Goal: Information Seeking & Learning: Learn about a topic

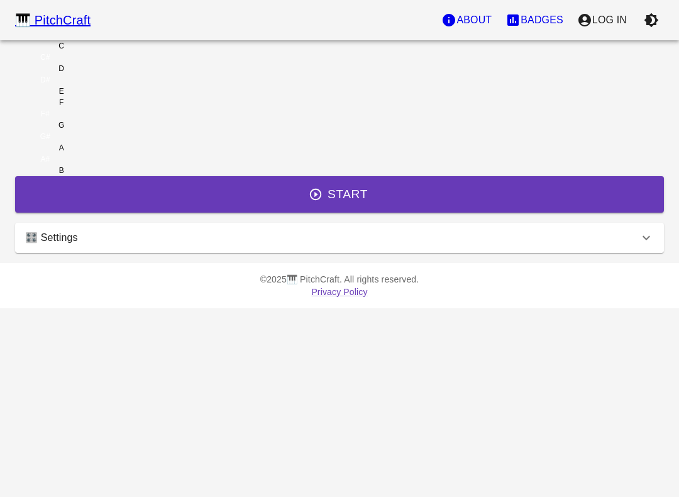
click at [365, 213] on button "Start" at bounding box center [339, 194] width 649 height 36
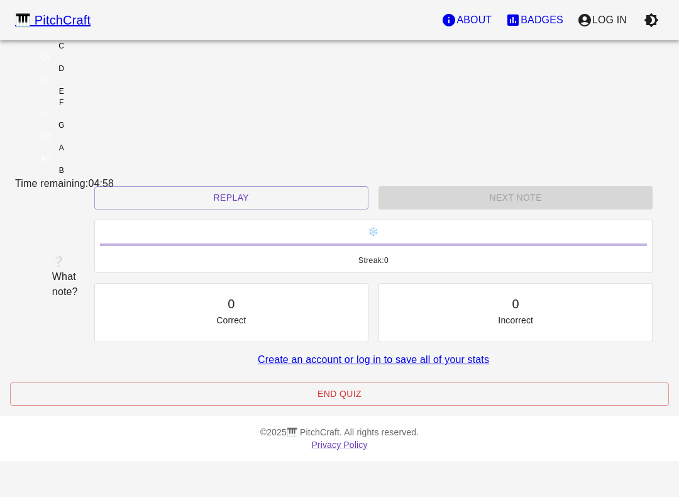
click at [613, 23] on p "Log In" at bounding box center [610, 20] width 35 height 15
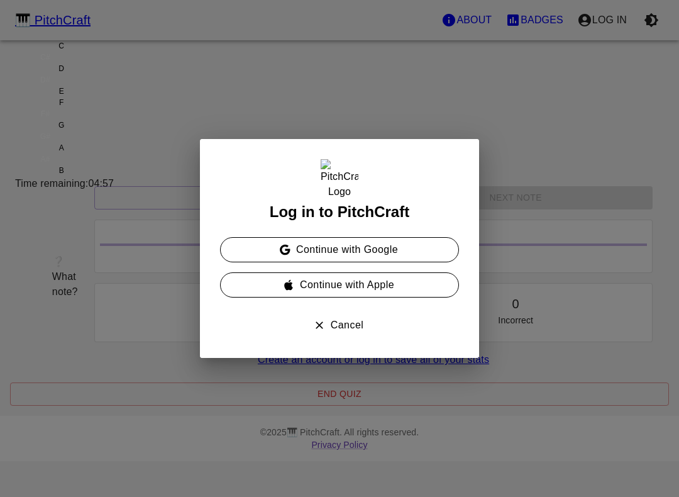
click at [395, 251] on button "Continue with Google" at bounding box center [339, 249] width 239 height 25
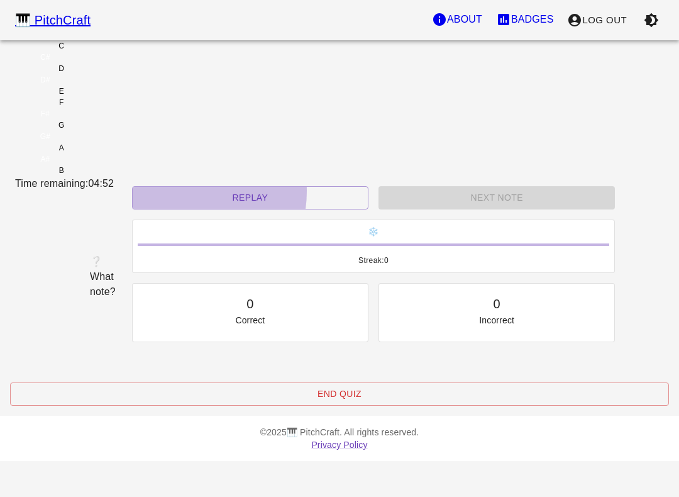
click at [207, 209] on button "Replay" at bounding box center [250, 197] width 237 height 23
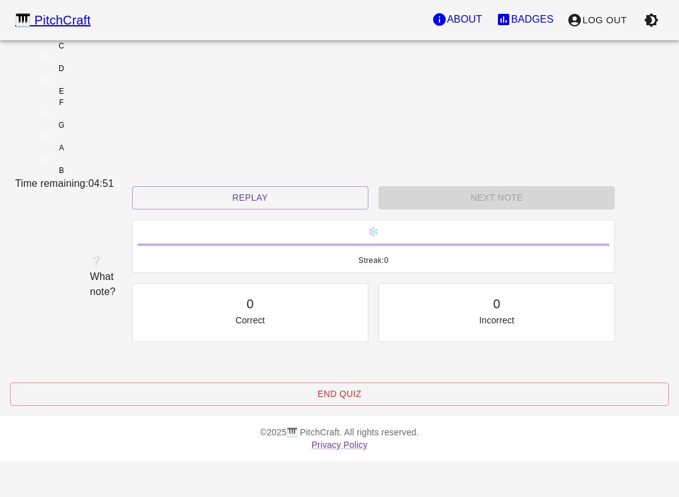
click at [108, 97] on div "E" at bounding box center [61, 91] width 92 height 11
click at [228, 209] on button "Replay" at bounding box center [244, 197] width 237 height 23
click at [108, 108] on div "F" at bounding box center [61, 102] width 92 height 11
click at [220, 209] on button "Replay" at bounding box center [244, 197] width 237 height 23
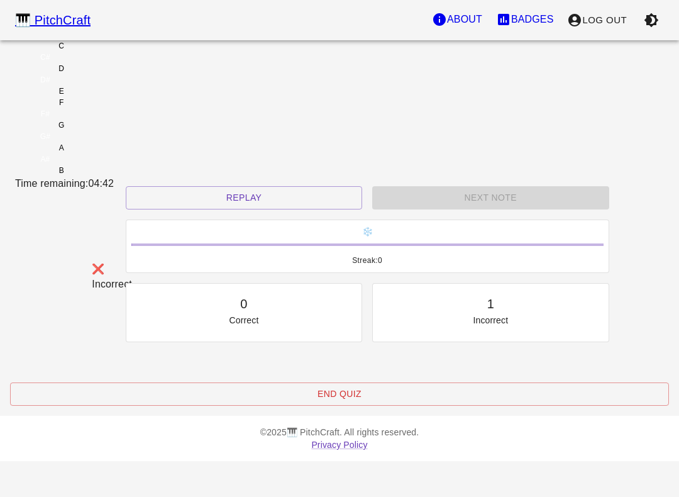
click at [64, 52] on div "C" at bounding box center [62, 45] width 6 height 11
click at [108, 74] on div "D" at bounding box center [61, 68] width 92 height 11
click at [216, 406] on button "End Quiz" at bounding box center [339, 393] width 659 height 23
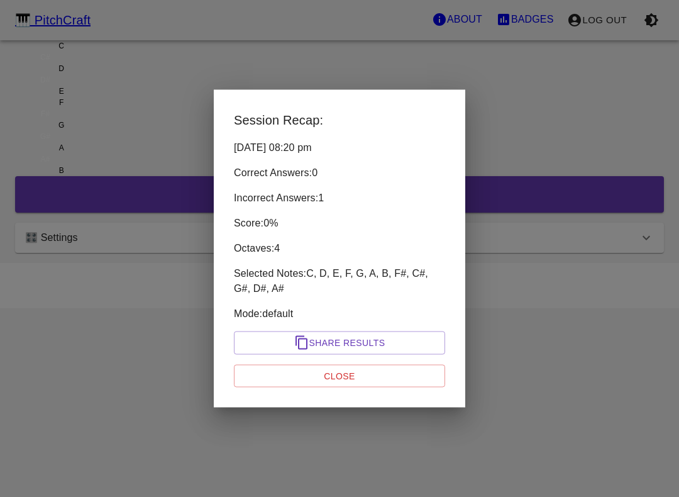
click at [251, 345] on button "Share Results" at bounding box center [339, 343] width 211 height 23
click at [286, 364] on button "Close" at bounding box center [339, 375] width 211 height 23
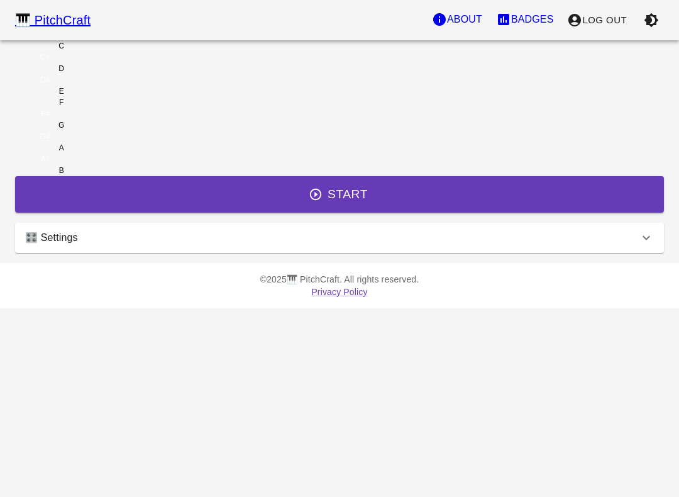
click at [184, 253] on div "🎛️ Settings" at bounding box center [339, 238] width 649 height 30
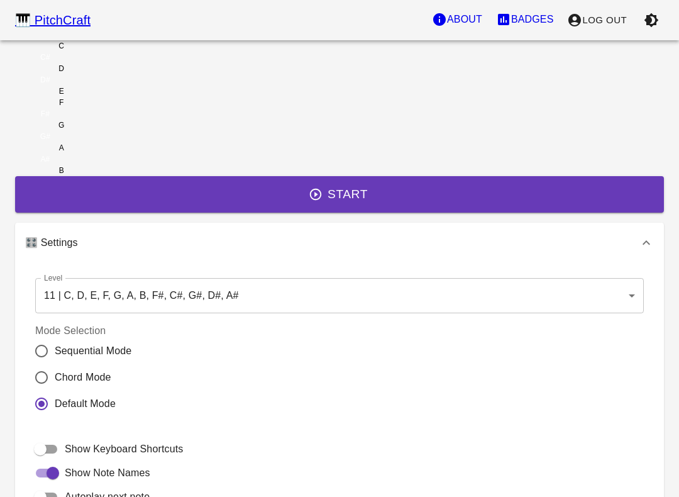
click at [199, 347] on body "🎹 PitchCraft About Badges Log Out C C# D D# E F F# G G# A A# B Start 🎛️ Setting…" at bounding box center [339, 349] width 679 height 699
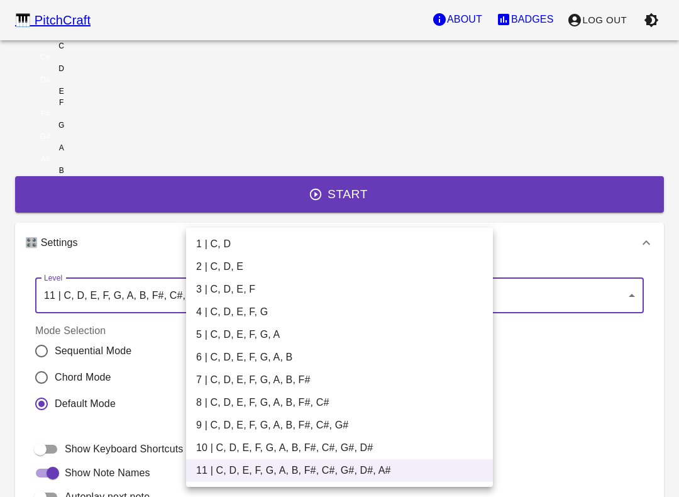
click at [211, 265] on li "2 | C, D, E" at bounding box center [339, 266] width 307 height 23
type input "3"
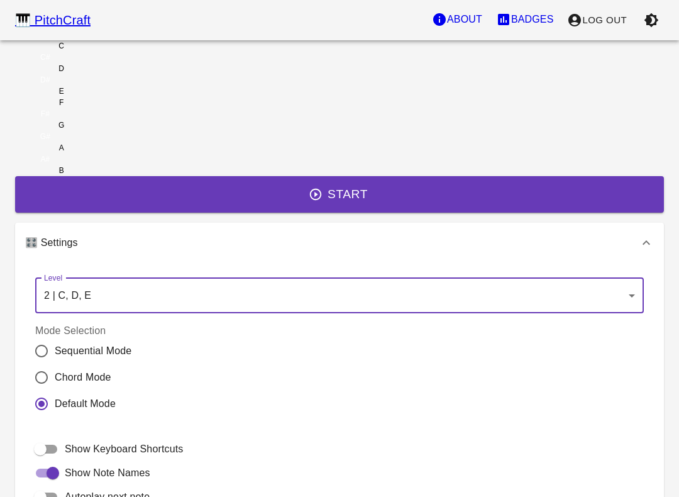
click at [243, 213] on button "Start" at bounding box center [339, 194] width 649 height 36
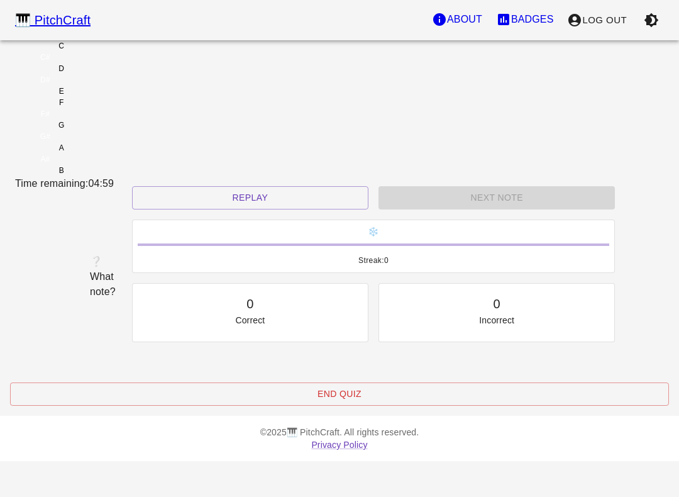
click at [222, 209] on button "Replay" at bounding box center [250, 197] width 237 height 23
click at [210, 209] on button "Replay" at bounding box center [250, 197] width 237 height 23
click at [211, 209] on button "Replay" at bounding box center [250, 197] width 237 height 23
click at [213, 209] on button "Replay" at bounding box center [250, 197] width 237 height 23
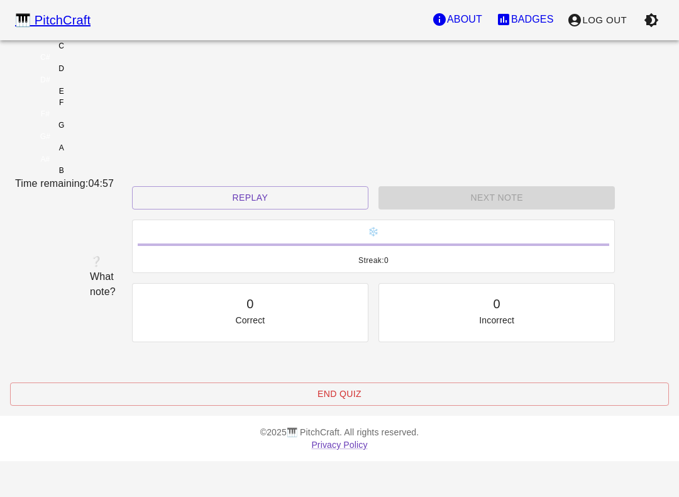
click at [213, 209] on button "Replay" at bounding box center [250, 197] width 237 height 23
click at [227, 209] on button "Replay" at bounding box center [250, 197] width 237 height 23
click at [231, 209] on button "Replay" at bounding box center [250, 197] width 237 height 23
click at [230, 209] on button "Replay" at bounding box center [250, 197] width 237 height 23
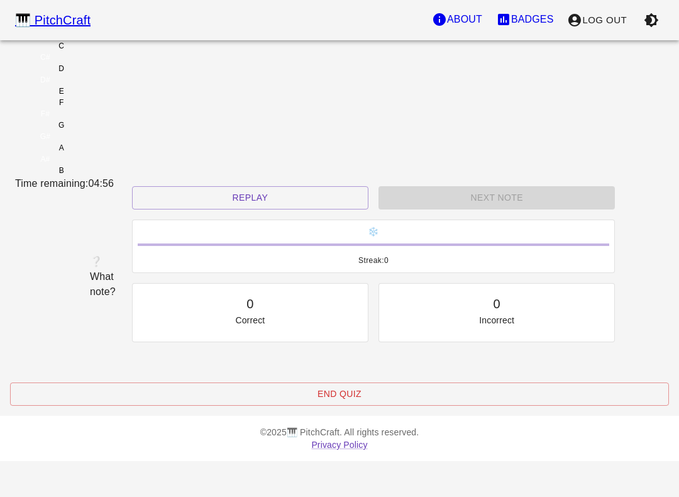
click at [239, 209] on button "Replay" at bounding box center [250, 197] width 237 height 23
click at [238, 209] on button "Replay" at bounding box center [250, 197] width 237 height 23
click at [240, 209] on button "Replay" at bounding box center [250, 197] width 237 height 23
click at [228, 209] on button "Replay" at bounding box center [250, 197] width 237 height 23
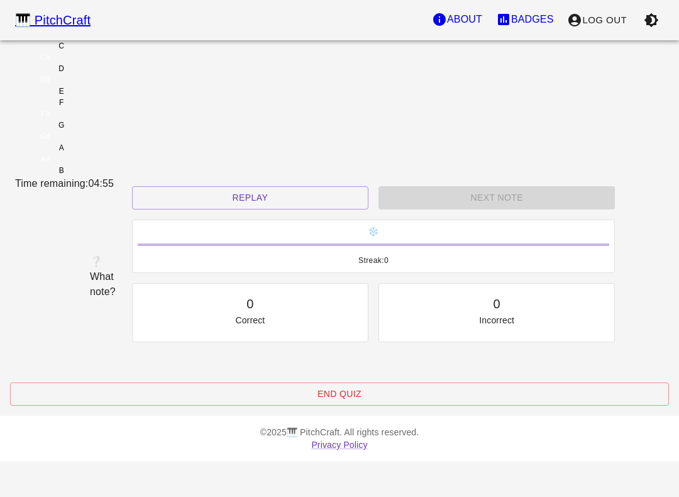
click at [228, 209] on button "Replay" at bounding box center [250, 197] width 237 height 23
click at [232, 209] on button "Replay" at bounding box center [250, 197] width 237 height 23
click at [68, 406] on div "🎹 PitchCraft About Badges Log Out C C# D D# E F F# G G# A A# B Time remaining: …" at bounding box center [339, 203] width 679 height 406
click at [401, 406] on button "End Quiz" at bounding box center [339, 393] width 659 height 23
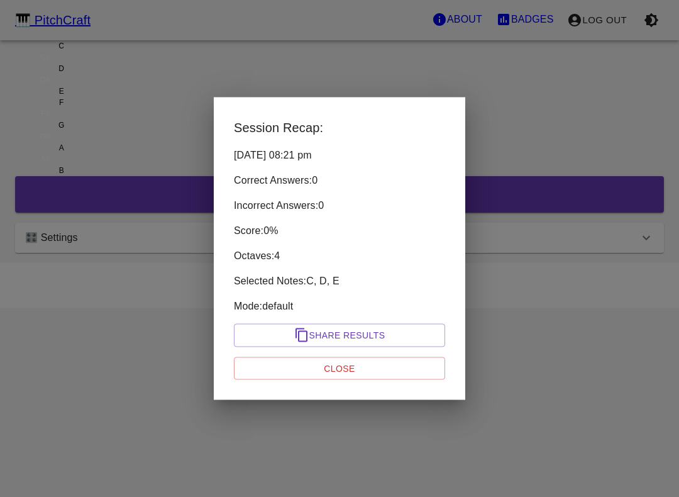
click at [376, 365] on button "Close" at bounding box center [339, 368] width 211 height 23
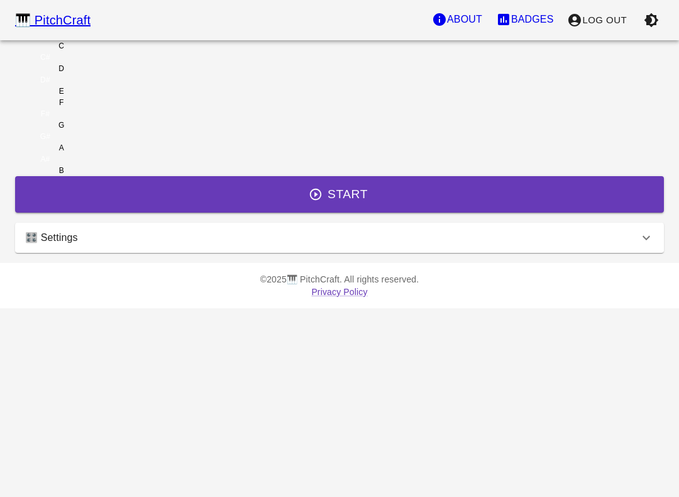
click at [488, 245] on div "🎛️ Settings" at bounding box center [332, 237] width 614 height 15
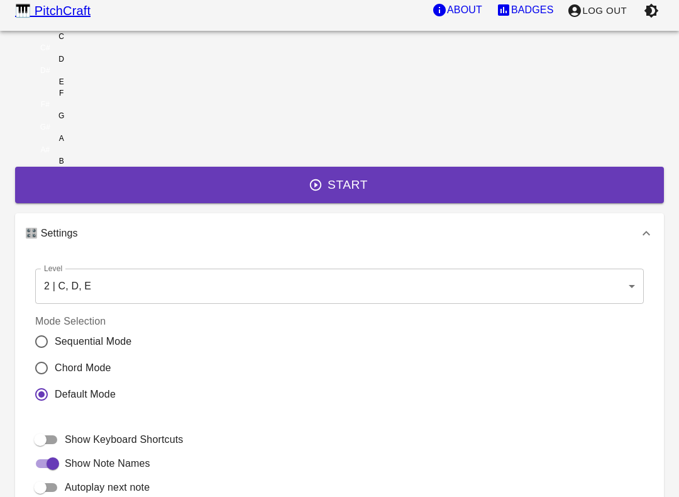
scroll to position [9, 0]
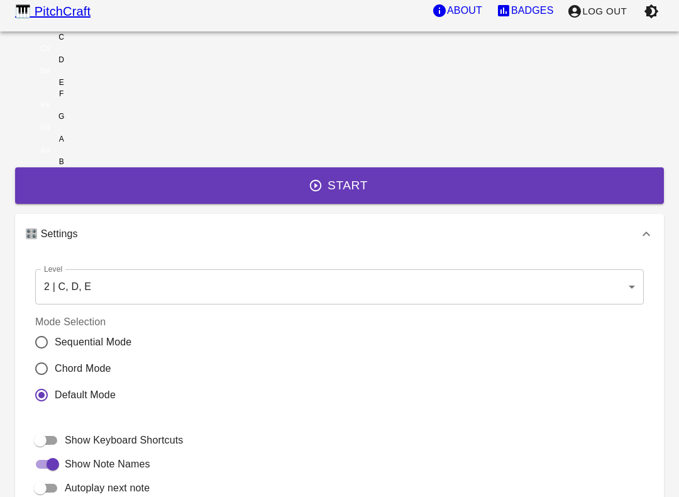
click at [388, 346] on body "🎹 PitchCraft About Badges Log Out C C# D D# E F F# G G# A A# B Start 🎛️ Setting…" at bounding box center [339, 340] width 679 height 699
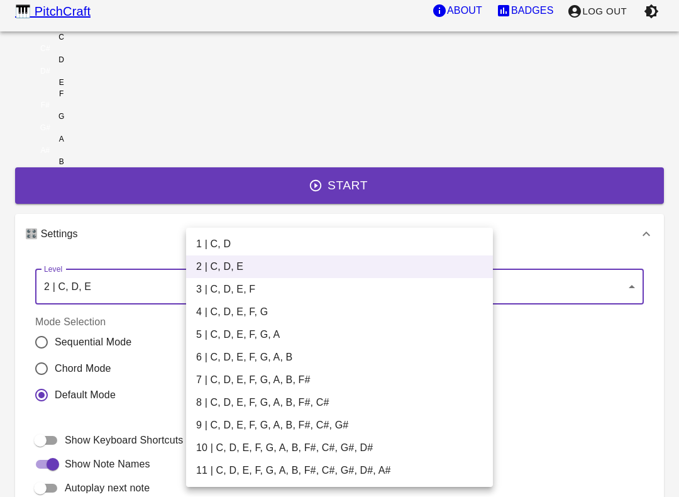
click at [215, 246] on li "1 | C, D" at bounding box center [339, 244] width 307 height 23
type input "1"
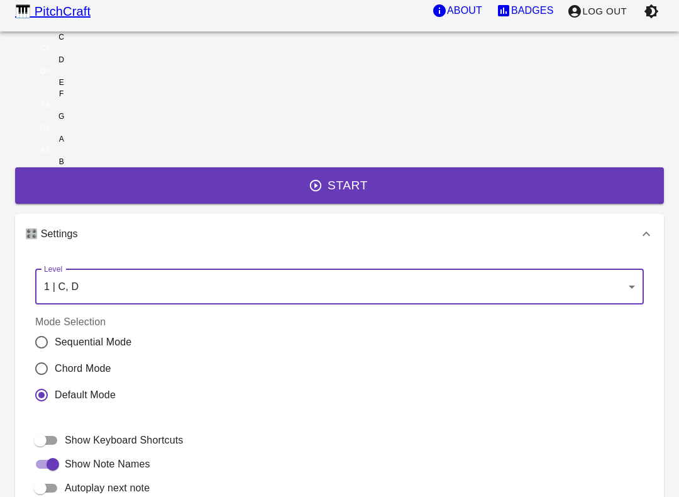
click at [359, 204] on button "Start" at bounding box center [339, 185] width 649 height 36
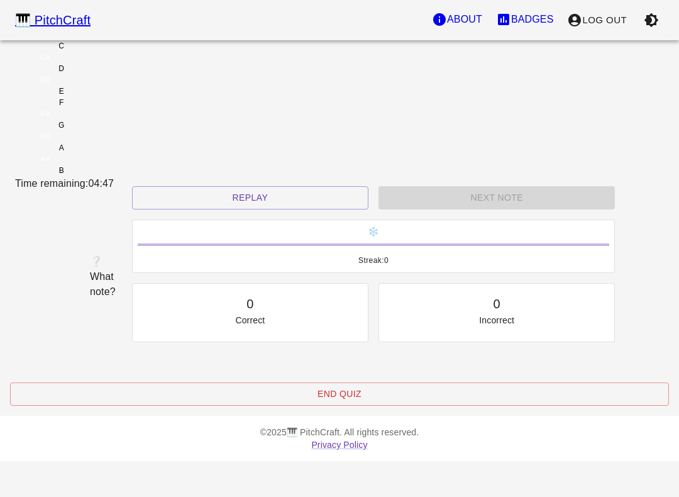
click at [252, 209] on button "Replay" at bounding box center [250, 197] width 237 height 23
click at [248, 209] on button "Replay" at bounding box center [250, 197] width 237 height 23
click at [368, 406] on button "End Quiz" at bounding box center [339, 393] width 659 height 23
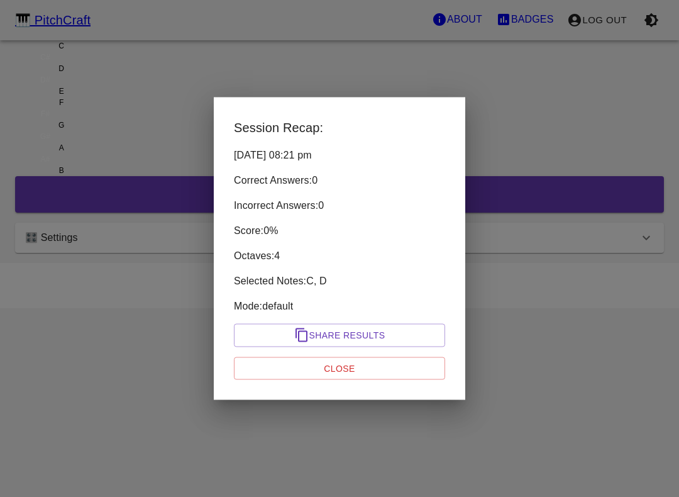
click at [381, 365] on button "Close" at bounding box center [339, 368] width 211 height 23
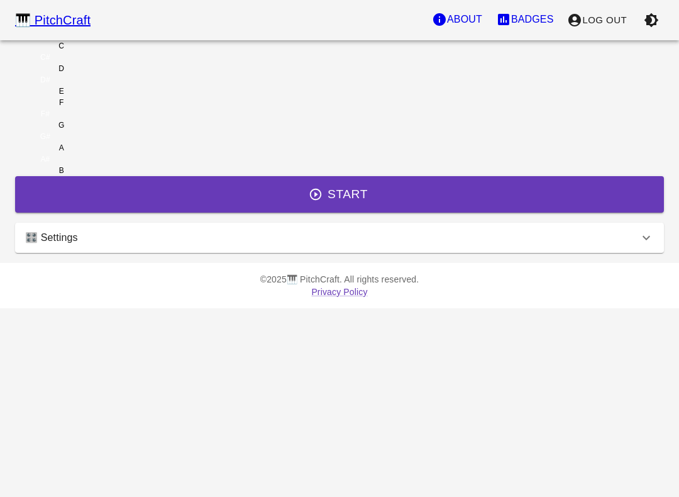
click at [639, 245] on icon at bounding box center [646, 237] width 15 height 15
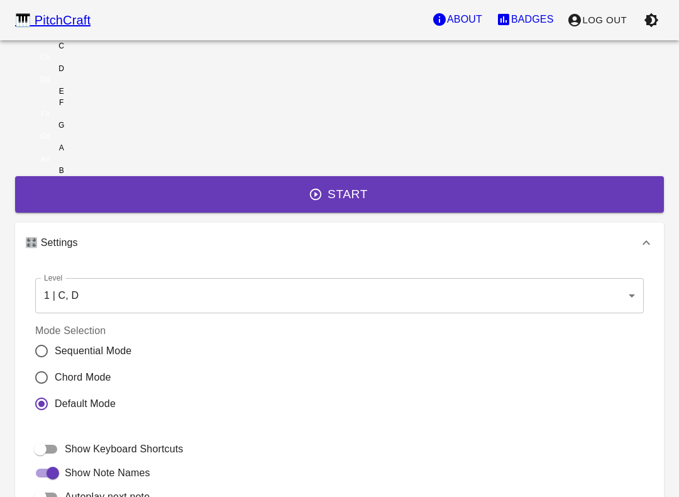
click at [336, 357] on body "🎹 PitchCraft About Badges Log Out C C# D D# E F F# G G# A A# B Start 🎛️ Setting…" at bounding box center [339, 349] width 679 height 699
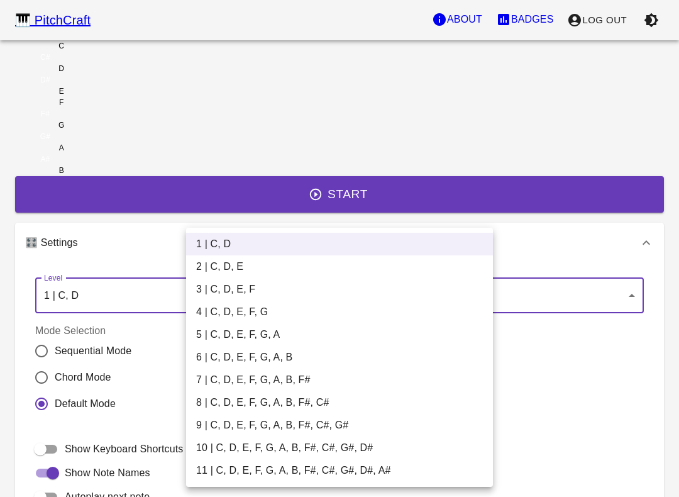
click at [240, 467] on li "11 | C, D, E, F, G, A, B, F#, C#, G#, D#, A#" at bounding box center [339, 470] width 307 height 23
type input "21"
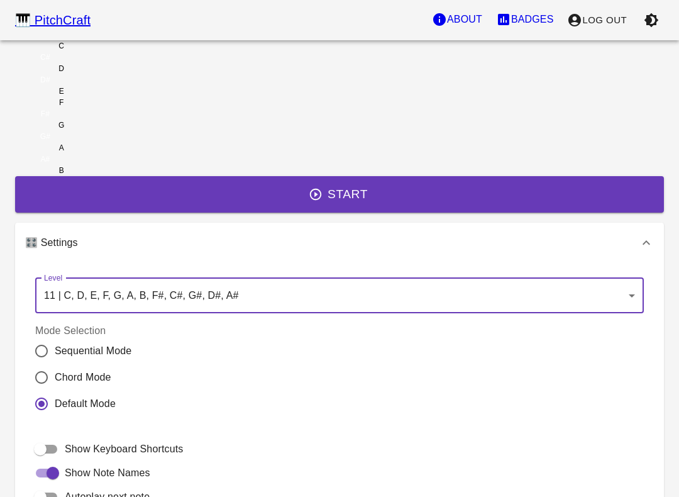
click at [376, 213] on button "Start" at bounding box center [339, 194] width 649 height 36
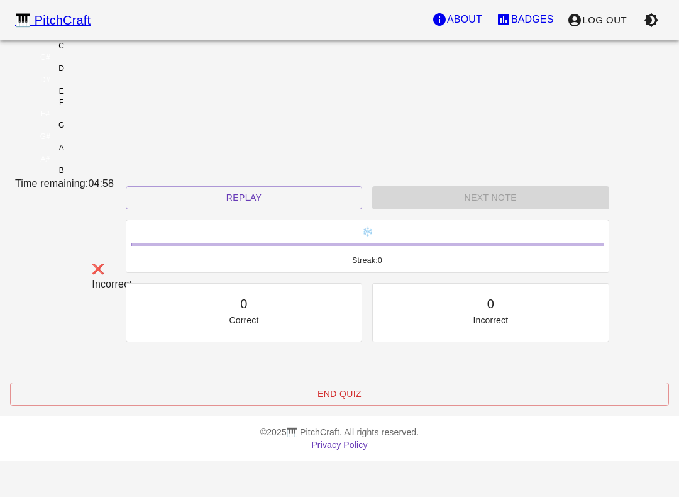
click at [108, 52] on div "C" at bounding box center [61, 45] width 92 height 11
click at [108, 74] on div "D" at bounding box center [61, 68] width 92 height 11
click at [274, 209] on button "Replay" at bounding box center [244, 197] width 237 height 23
click at [265, 209] on button "Replay" at bounding box center [244, 197] width 237 height 23
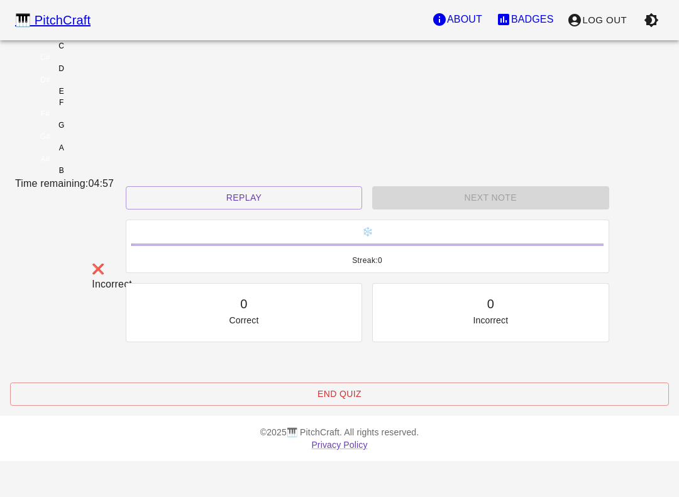
click at [369, 406] on button "End Quiz" at bounding box center [339, 393] width 659 height 23
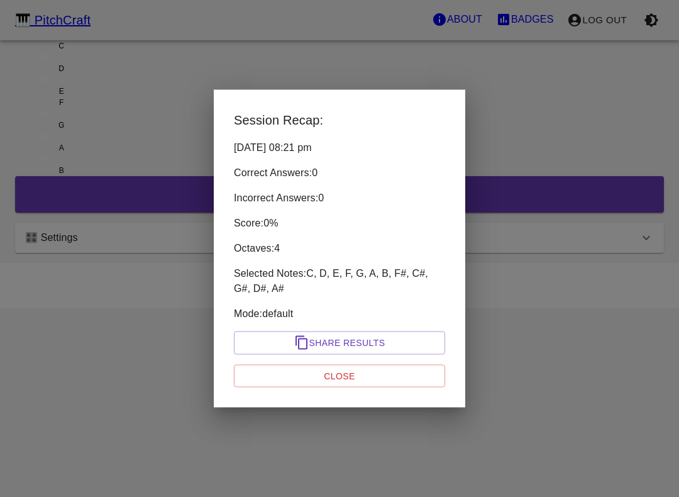
click at [372, 376] on button "Close" at bounding box center [339, 375] width 211 height 23
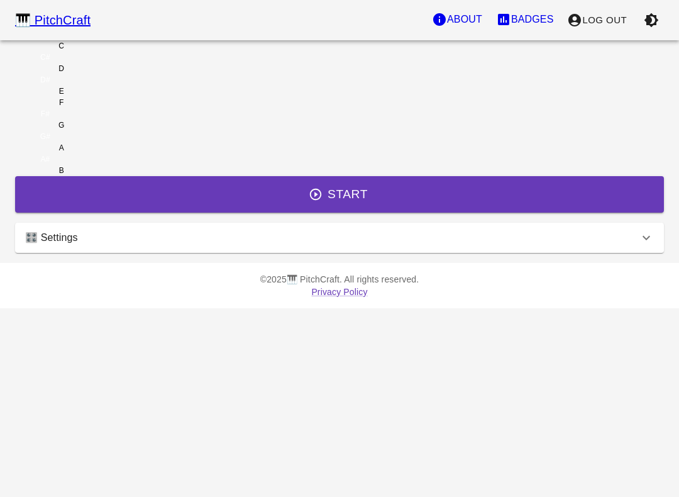
click at [606, 24] on button "Log Out" at bounding box center [598, 20] width 74 height 26
click at [613, 22] on p "Log In" at bounding box center [610, 20] width 35 height 15
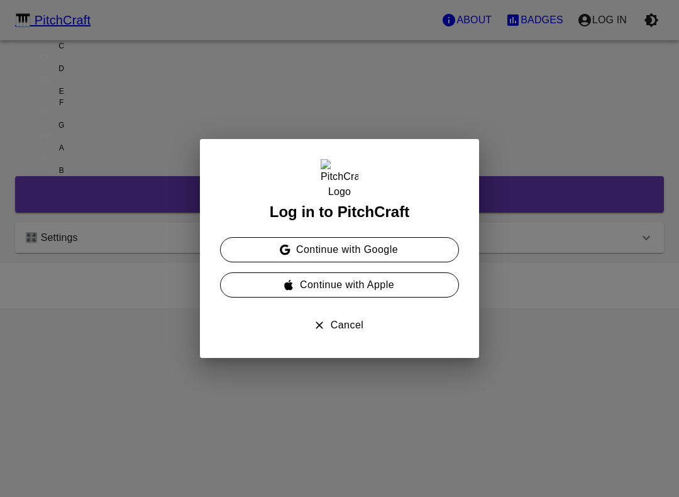
click at [416, 250] on button "Continue with Google" at bounding box center [339, 249] width 239 height 25
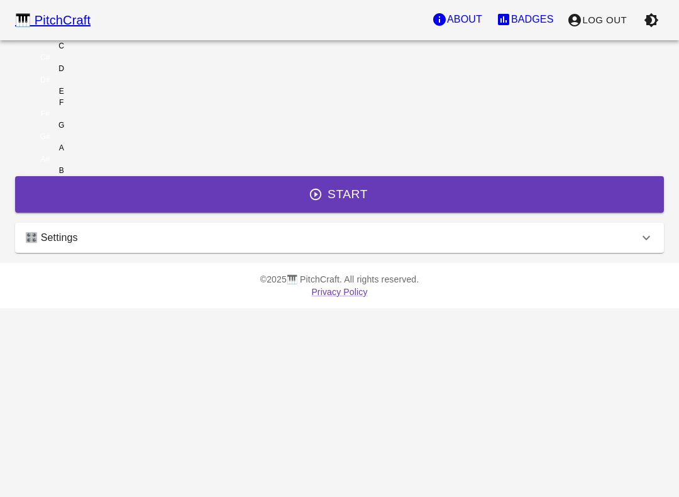
click at [301, 245] on div "🎛️ Settings" at bounding box center [332, 237] width 614 height 15
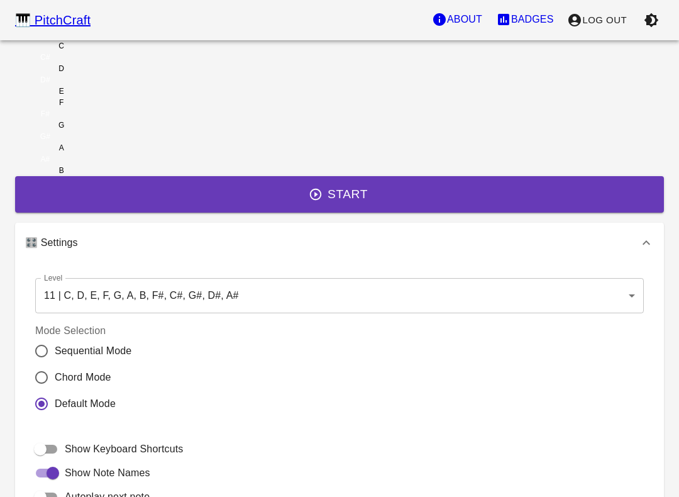
click at [306, 362] on body "🎹 PitchCraft About Badges Log Out C C# D D# E F F# G G# A A# B Start 🎛️ Setting…" at bounding box center [339, 349] width 679 height 699
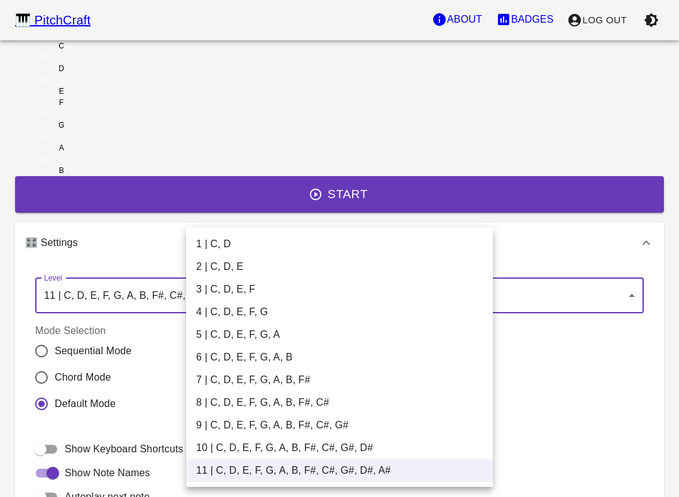
click at [252, 262] on li "2 | C, D, E" at bounding box center [339, 266] width 307 height 23
type input "3"
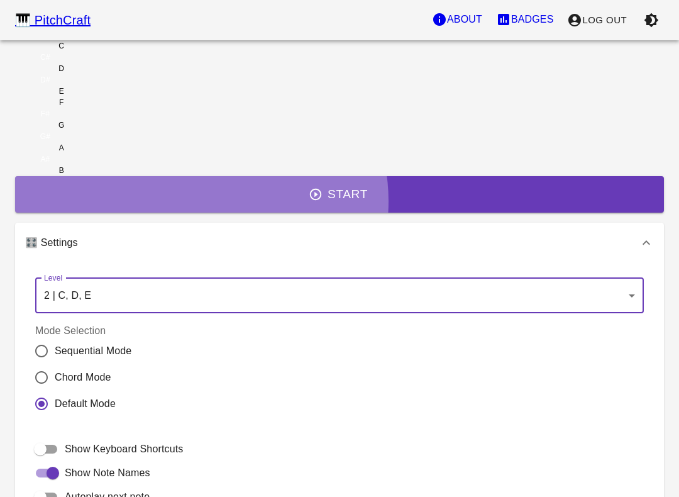
click at [352, 213] on button "Start" at bounding box center [339, 194] width 649 height 36
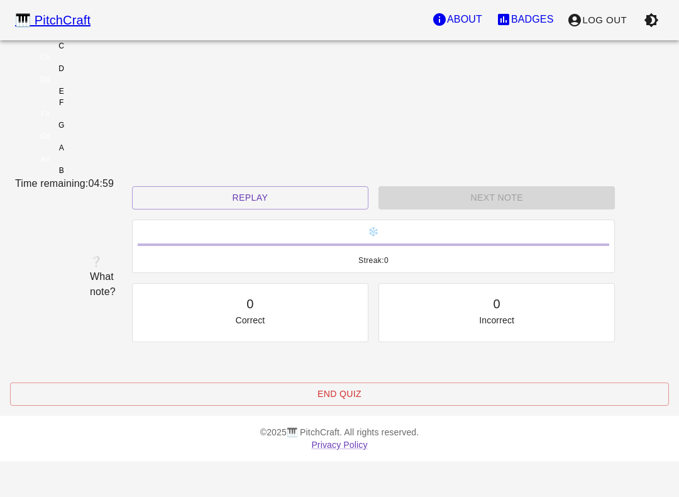
click at [281, 209] on button "Replay" at bounding box center [250, 197] width 237 height 23
click at [280, 209] on button "Replay" at bounding box center [250, 197] width 237 height 23
click at [600, 25] on button "Log Out" at bounding box center [598, 20] width 74 height 26
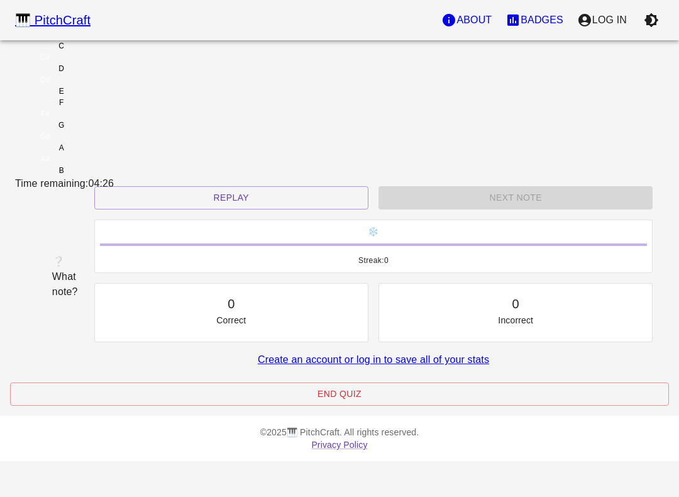
click at [617, 22] on p "Log In" at bounding box center [610, 20] width 35 height 15
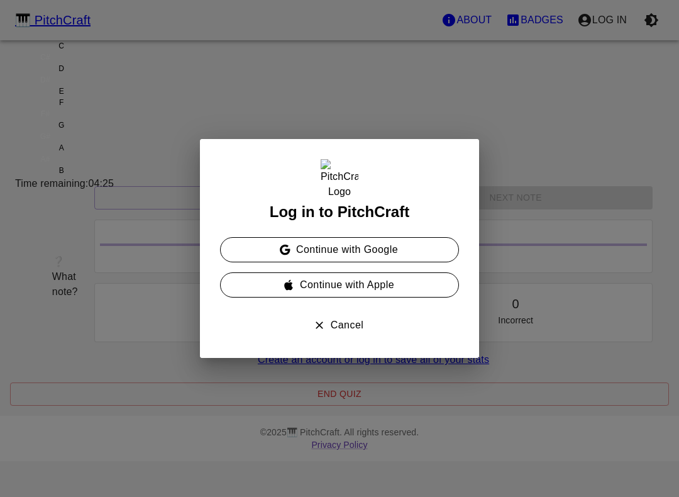
click at [408, 259] on button "Continue with Google" at bounding box center [339, 249] width 239 height 25
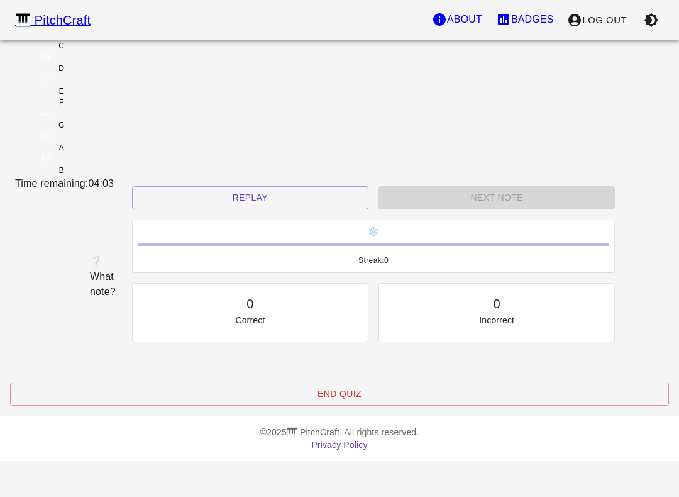
click at [111, 249] on div "❔ What note?" at bounding box center [98, 276] width 26 height 55
click at [282, 209] on button "Replay" at bounding box center [250, 197] width 237 height 23
click at [286, 209] on button "Replay" at bounding box center [250, 197] width 237 height 23
click at [401, 406] on button "End Quiz" at bounding box center [339, 393] width 659 height 23
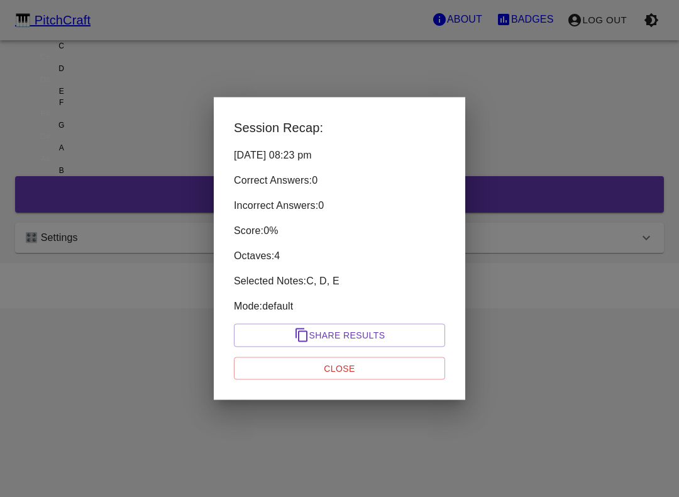
click at [411, 366] on button "Close" at bounding box center [339, 368] width 211 height 23
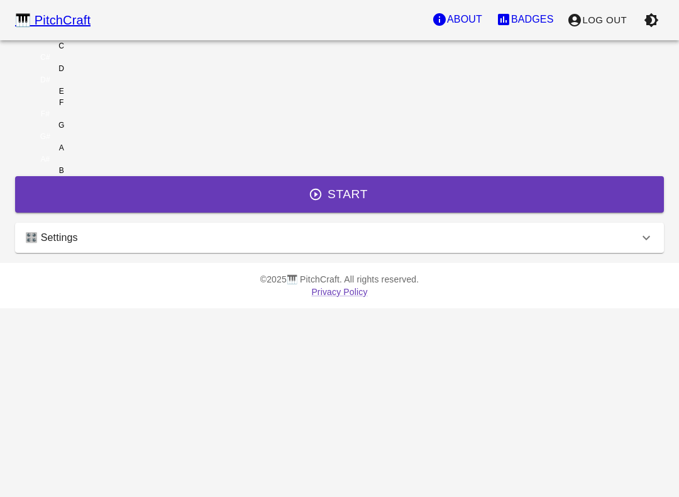
click at [462, 253] on div "🎛️ Settings" at bounding box center [339, 238] width 649 height 30
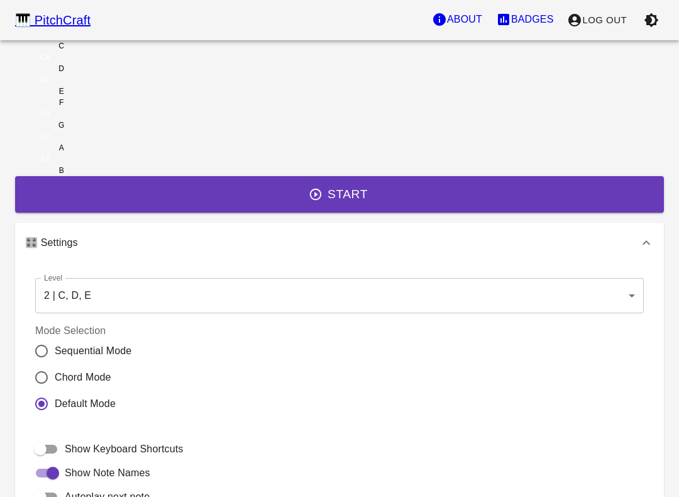
click at [426, 250] on div "🎛️ Settings" at bounding box center [332, 242] width 614 height 15
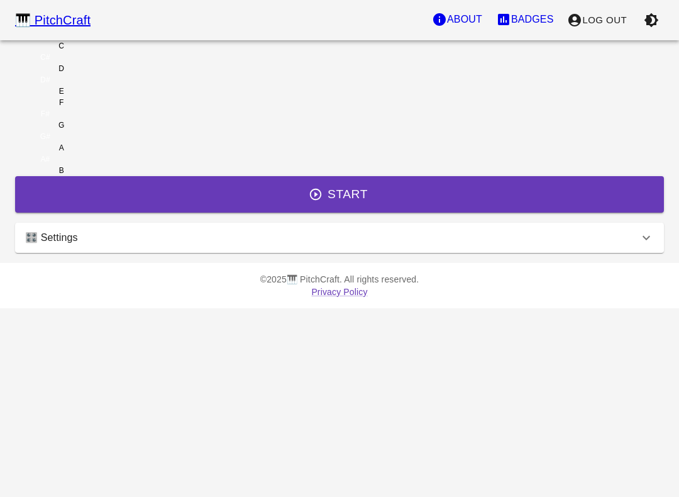
click at [433, 253] on div "🎛️ Settings" at bounding box center [339, 238] width 649 height 30
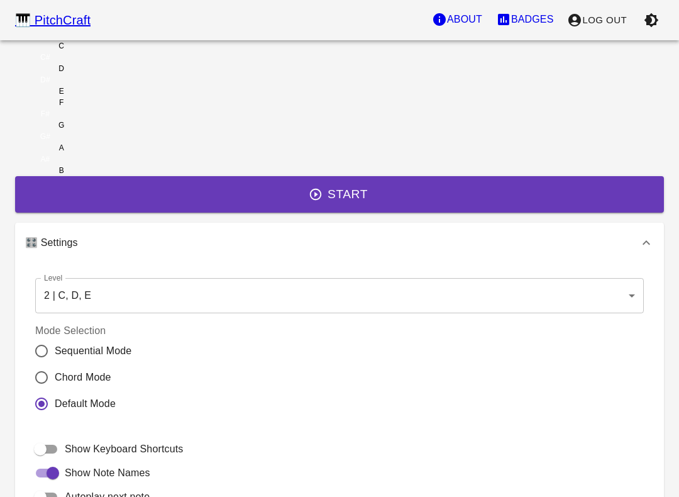
click at [111, 385] on span "Chord Mode" at bounding box center [83, 377] width 57 height 15
click at [55, 391] on input "Chord Mode" at bounding box center [41, 377] width 26 height 26
radio input "true"
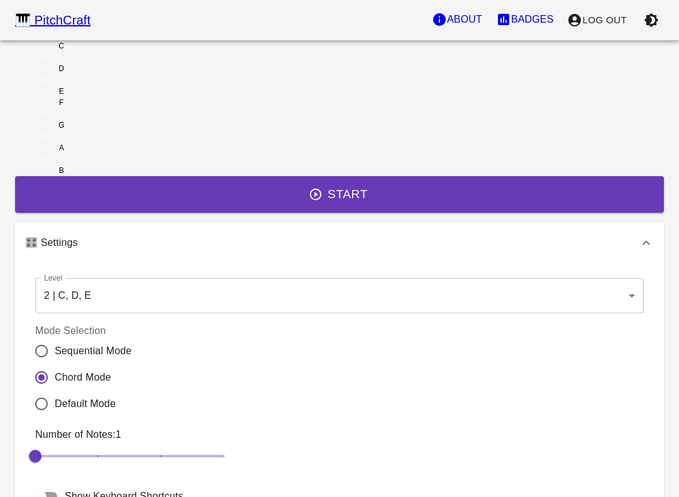
click at [376, 213] on button "Start" at bounding box center [339, 194] width 649 height 36
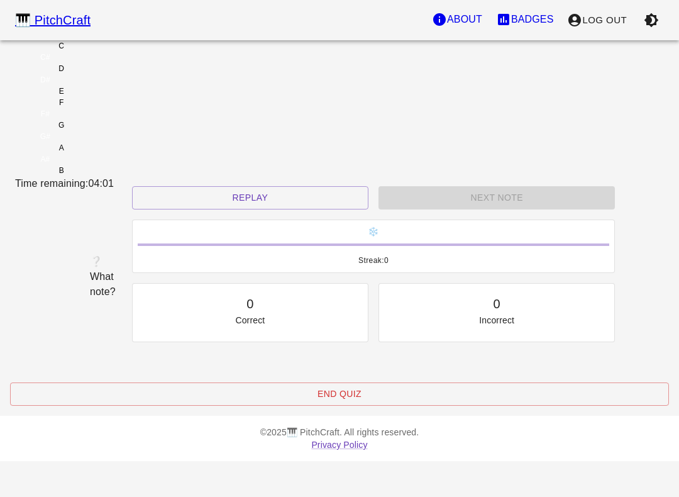
click at [280, 209] on button "Replay" at bounding box center [250, 197] width 237 height 23
click at [340, 406] on button "End Quiz" at bounding box center [339, 393] width 659 height 23
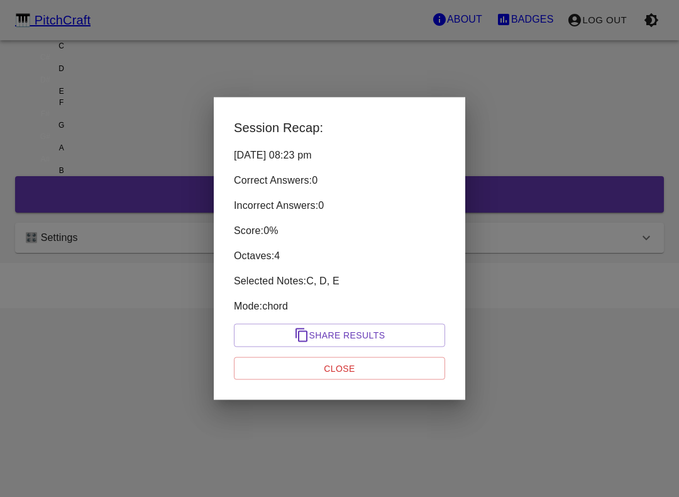
click at [362, 369] on button "Close" at bounding box center [339, 368] width 211 height 23
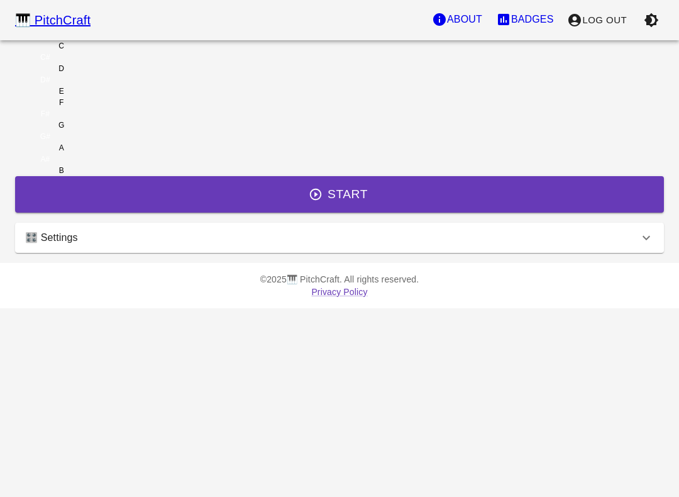
click at [395, 253] on div "🎛️ Settings" at bounding box center [339, 238] width 649 height 30
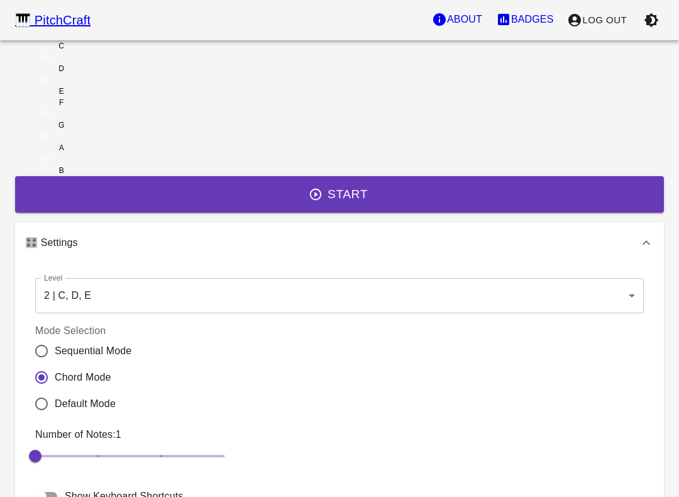
click at [131, 359] on span "Sequential Mode" at bounding box center [93, 350] width 77 height 15
click at [55, 364] on input "Sequential Mode" at bounding box center [41, 351] width 26 height 26
radio input "true"
click at [343, 213] on button "Start" at bounding box center [339, 194] width 649 height 36
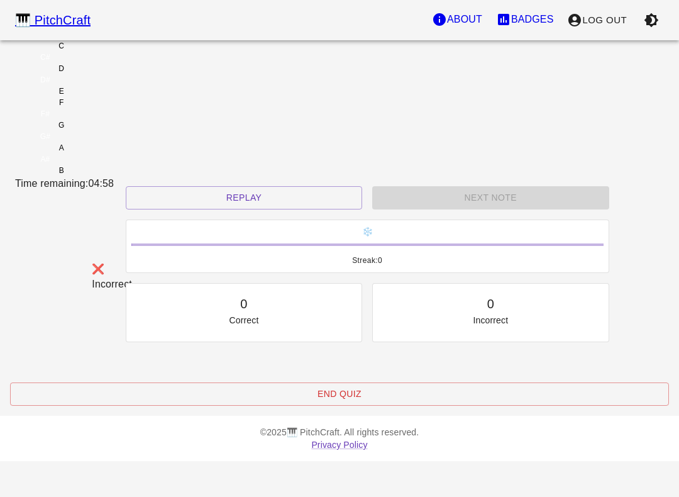
click at [108, 52] on div "C" at bounding box center [61, 45] width 92 height 11
click at [280, 209] on button "Replay" at bounding box center [244, 197] width 237 height 23
click at [272, 209] on button "Replay" at bounding box center [244, 197] width 237 height 23
click at [359, 406] on button "End Quiz" at bounding box center [339, 393] width 659 height 23
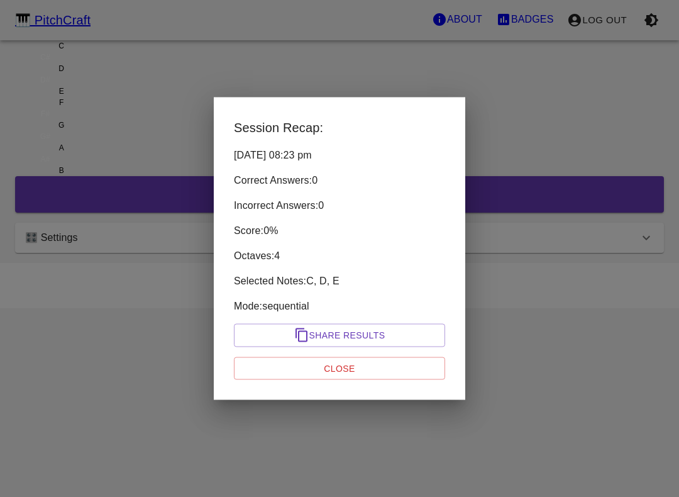
click at [384, 366] on button "Close" at bounding box center [339, 368] width 211 height 23
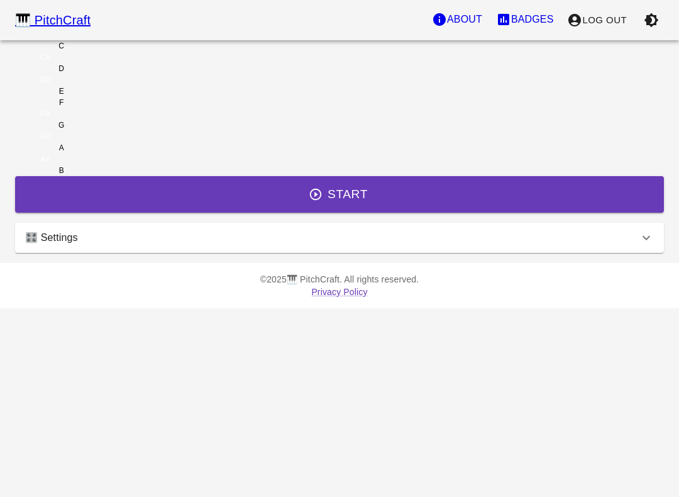
click at [372, 308] on div "🎹 PitchCraft About Badges Log Out C C# D D# E F F# G G# A A# B Start 🎛️ Setting…" at bounding box center [339, 154] width 679 height 308
click at [502, 253] on div "🎛️ Settings" at bounding box center [339, 238] width 649 height 30
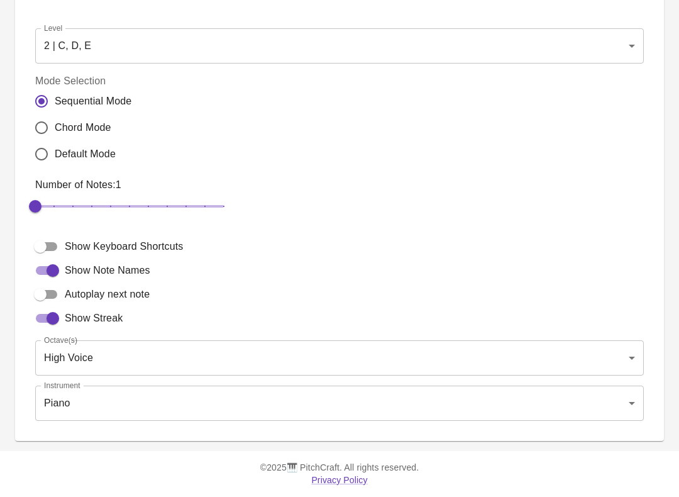
scroll to position [310, 0]
click at [420, 377] on body "🎹 PitchCraft About Badges Log Out C C# D D# E F F# G G# A A# B Start 🎛️ Setting…" at bounding box center [339, 124] width 679 height 746
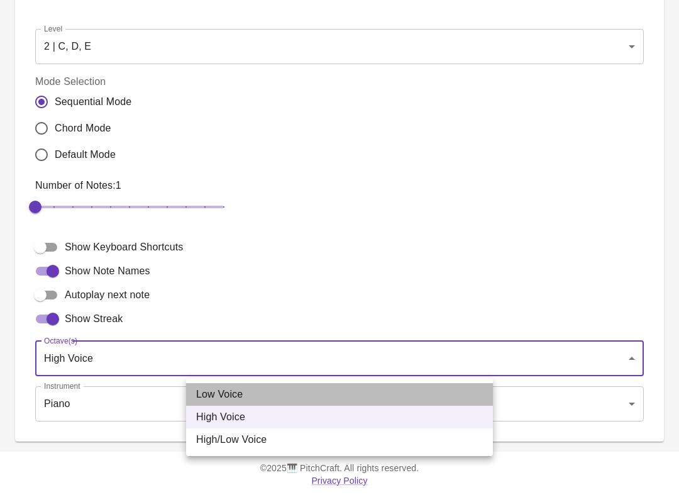
click at [391, 398] on li "Low Voice" at bounding box center [339, 394] width 307 height 23
type input "3"
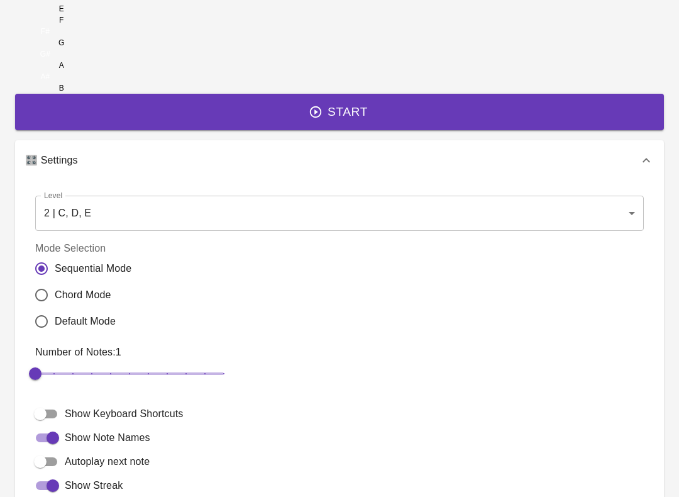
scroll to position [0, 0]
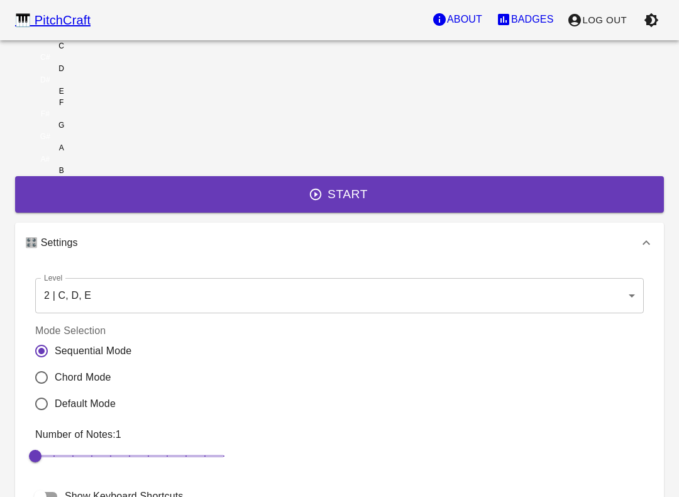
click at [353, 213] on button "Start" at bounding box center [339, 194] width 649 height 36
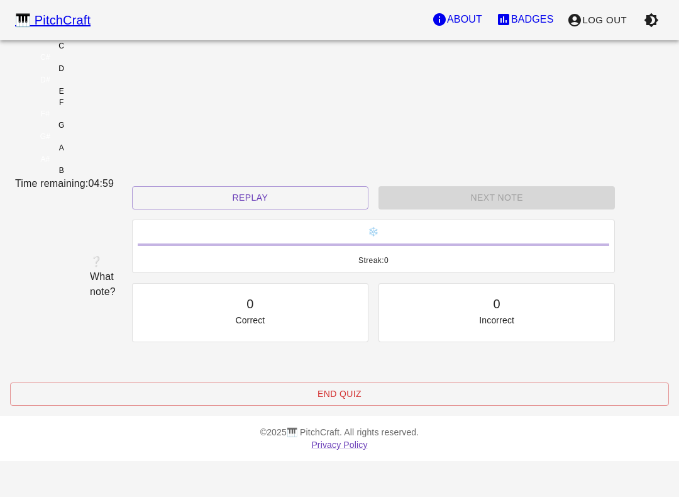
click at [290, 209] on button "Replay" at bounding box center [250, 197] width 237 height 23
click at [289, 209] on button "Replay" at bounding box center [250, 197] width 237 height 23
click at [301, 209] on button "Replay" at bounding box center [250, 197] width 237 height 23
click at [382, 406] on button "End Quiz" at bounding box center [339, 393] width 659 height 23
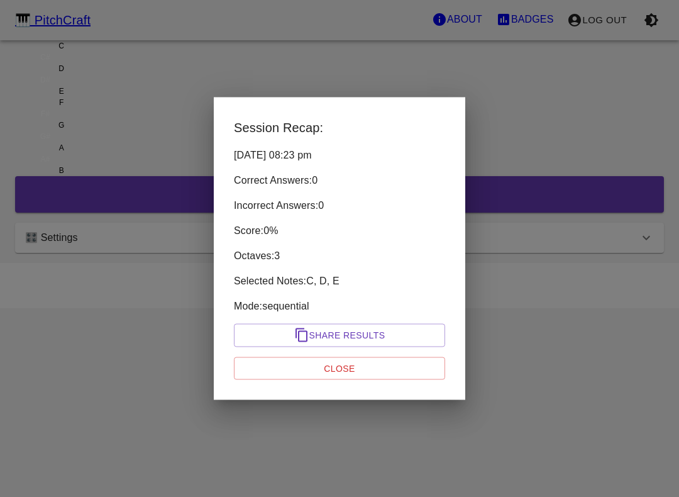
click at [381, 366] on button "Close" at bounding box center [339, 368] width 211 height 23
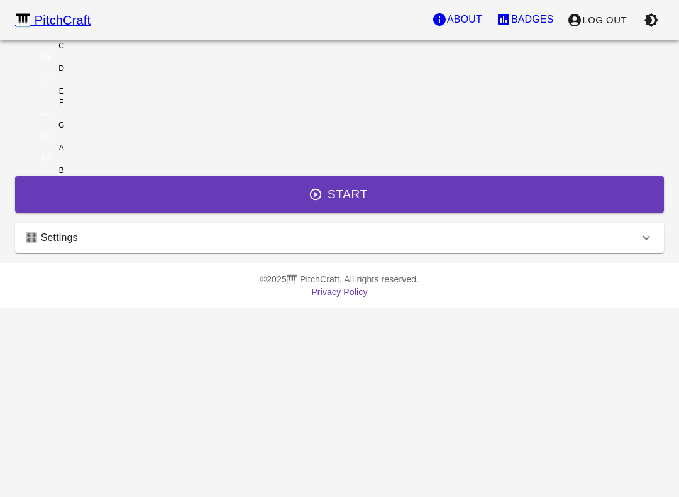
click at [444, 253] on div "🎛️ Settings" at bounding box center [339, 238] width 649 height 30
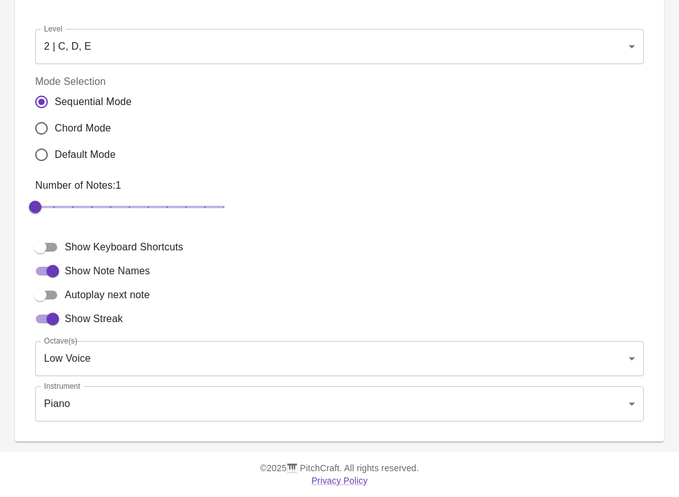
scroll to position [311, 0]
click at [474, 404] on body "🎹 PitchCraft About Badges Log Out C C# D D# E F F# G G# A A# B Start 🎛️ Setting…" at bounding box center [339, 124] width 679 height 746
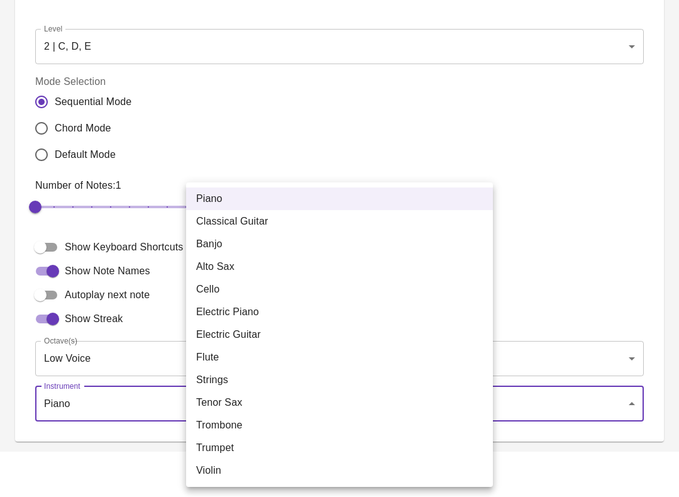
click at [408, 232] on li "Classical Guitar" at bounding box center [339, 221] width 307 height 23
type input "acoustic_guitar_nylon"
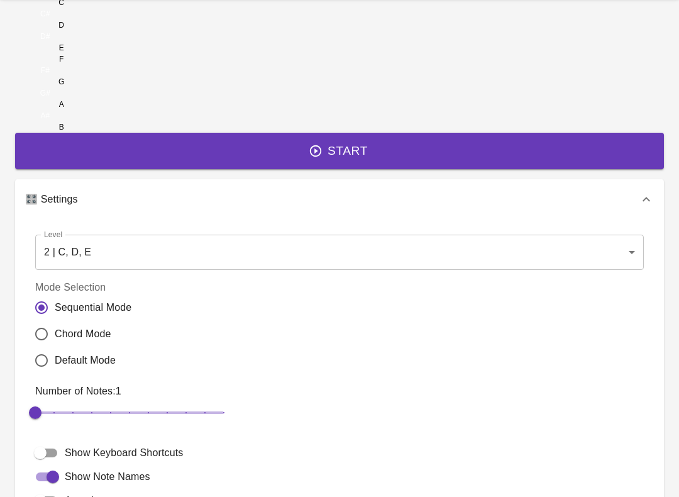
scroll to position [0, 0]
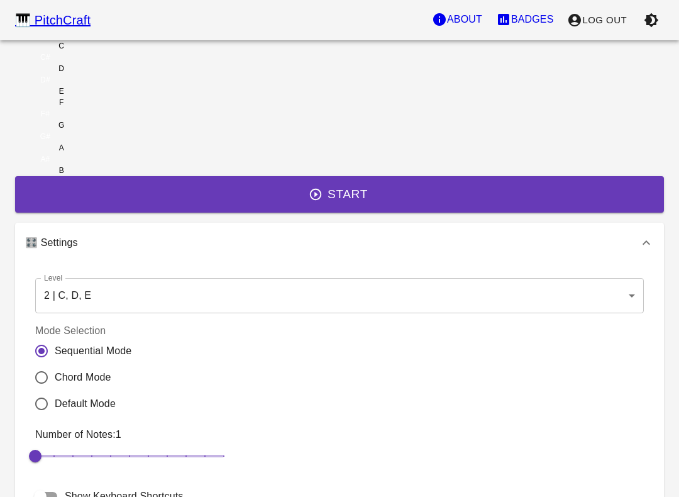
click at [381, 213] on button "Start" at bounding box center [339, 194] width 649 height 36
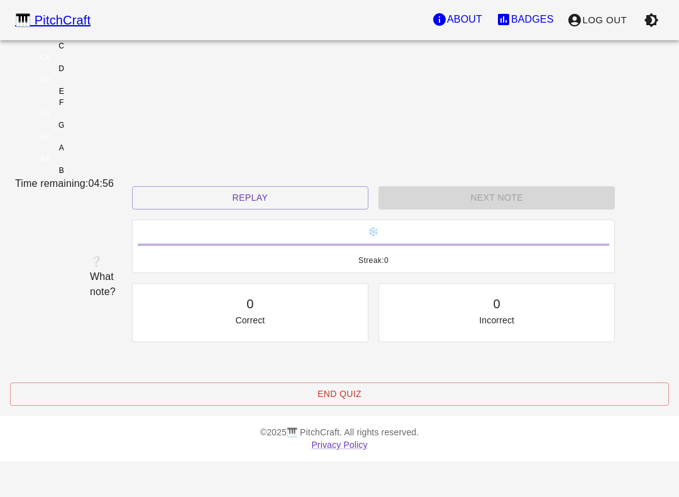
click at [279, 209] on button "Replay" at bounding box center [250, 197] width 237 height 23
click at [277, 209] on button "Replay" at bounding box center [250, 197] width 237 height 23
click at [291, 209] on button "Replay" at bounding box center [250, 197] width 237 height 23
click at [381, 406] on button "End Quiz" at bounding box center [339, 393] width 659 height 23
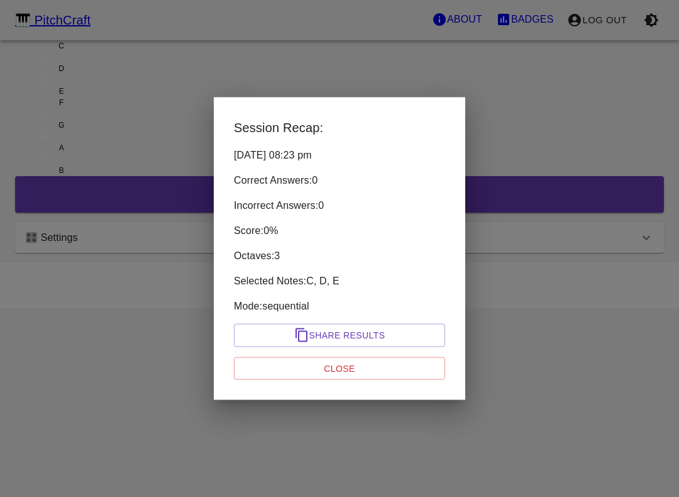
click at [366, 362] on button "Close" at bounding box center [339, 368] width 211 height 23
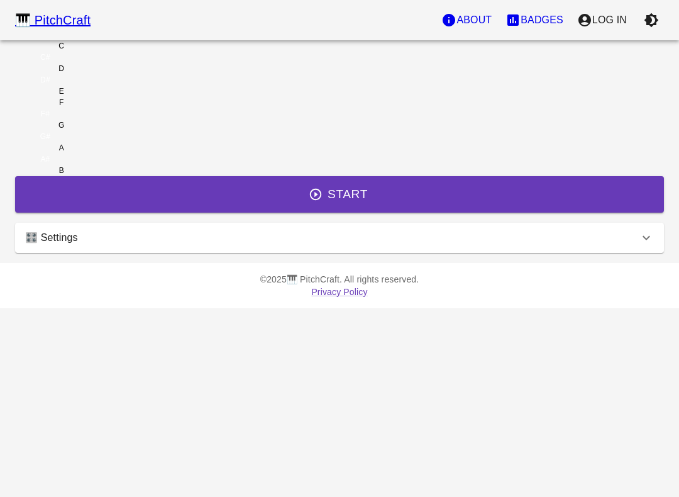
click at [402, 245] on div "🎛️ Settings" at bounding box center [332, 237] width 614 height 15
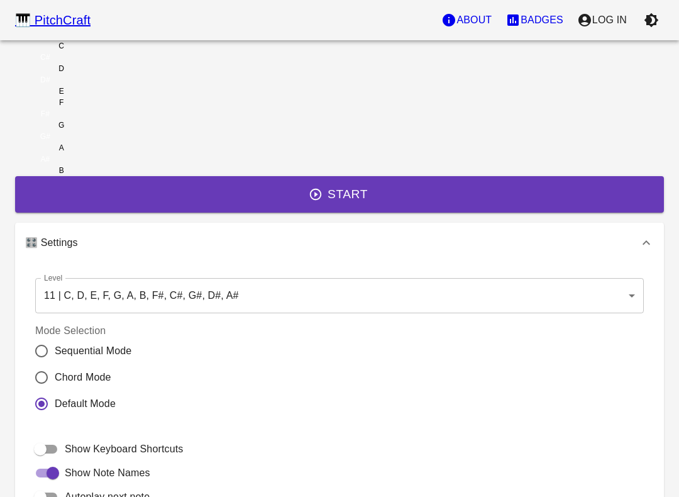
click at [420, 364] on body "🎹 PitchCraft About Badges Log In C C# D D# E F F# G G# A A# B Start 🎛️ Settings…" at bounding box center [339, 349] width 679 height 699
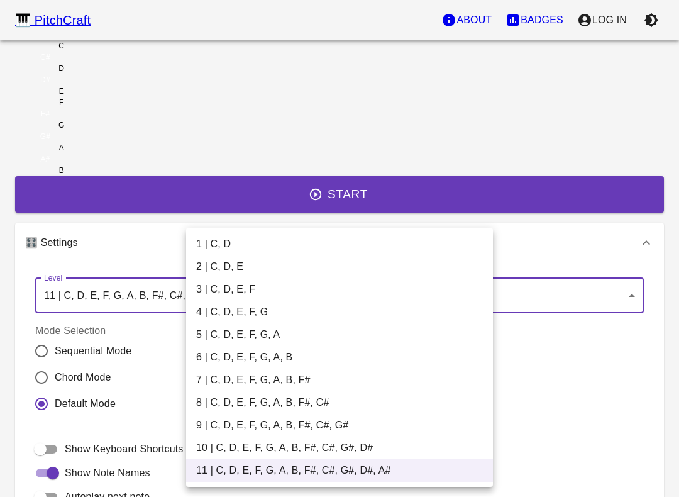
click at [300, 266] on li "2 | C, D, E" at bounding box center [339, 266] width 307 height 23
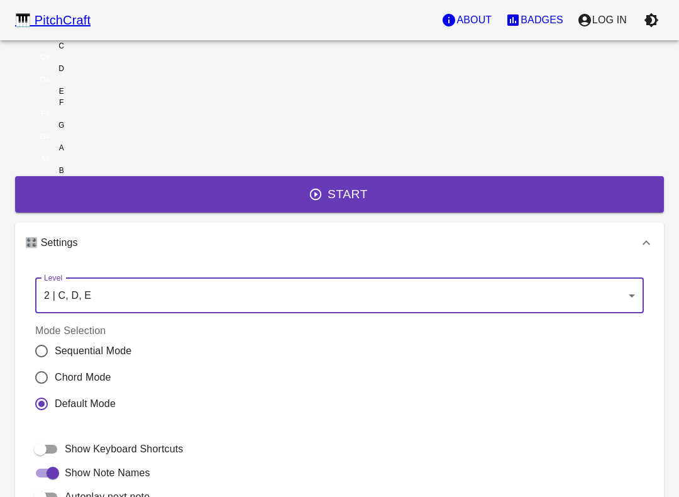
type input "3"
click at [618, 17] on p "Log In" at bounding box center [610, 20] width 35 height 15
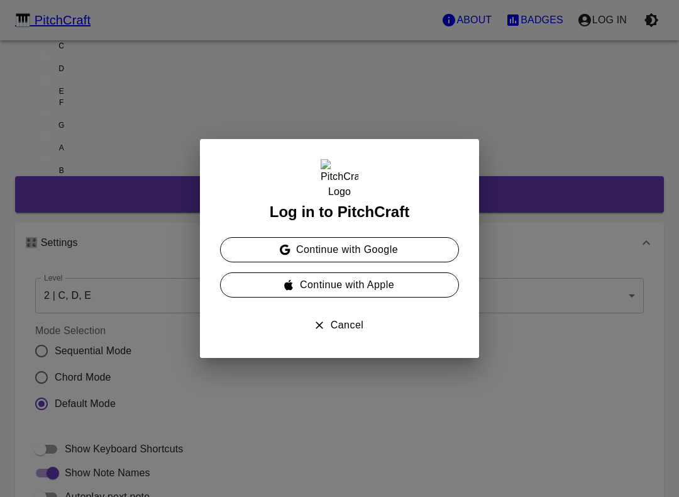
click at [417, 251] on button "Continue with Google" at bounding box center [339, 249] width 239 height 25
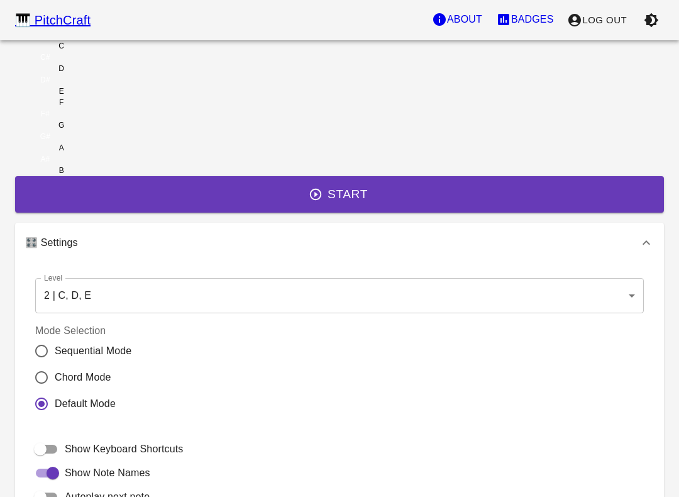
click at [446, 213] on button "Start" at bounding box center [339, 194] width 649 height 36
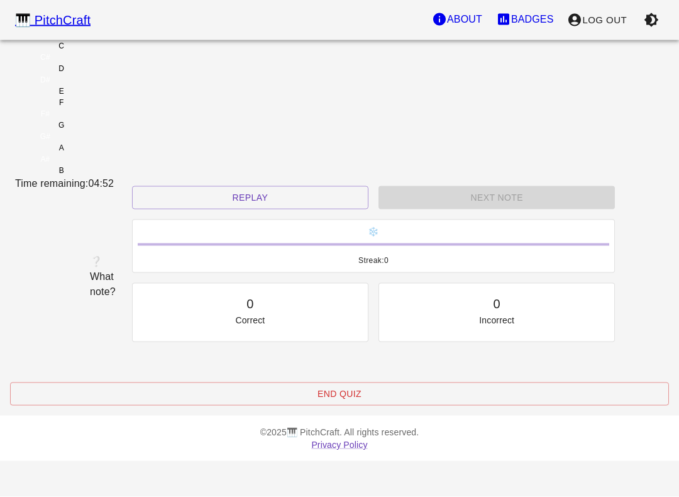
scroll to position [57, 0]
click at [257, 208] on button "Replay" at bounding box center [250, 197] width 237 height 23
click at [255, 206] on div "Replay" at bounding box center [250, 197] width 247 height 33
click at [108, 52] on div "C" at bounding box center [61, 45] width 92 height 11
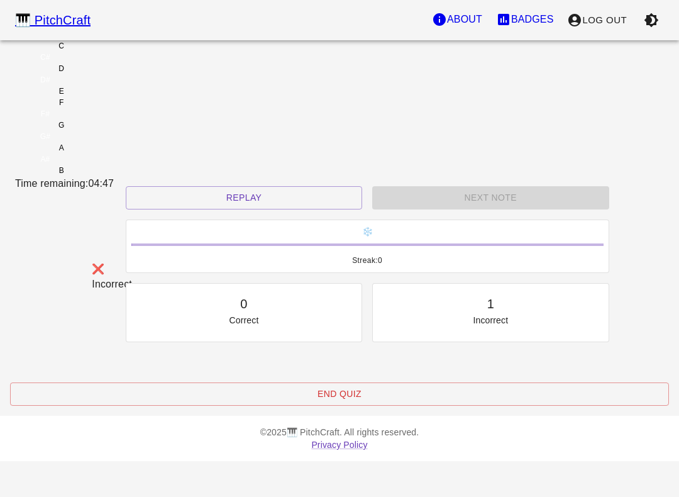
click at [108, 74] on div "D" at bounding box center [61, 68] width 92 height 11
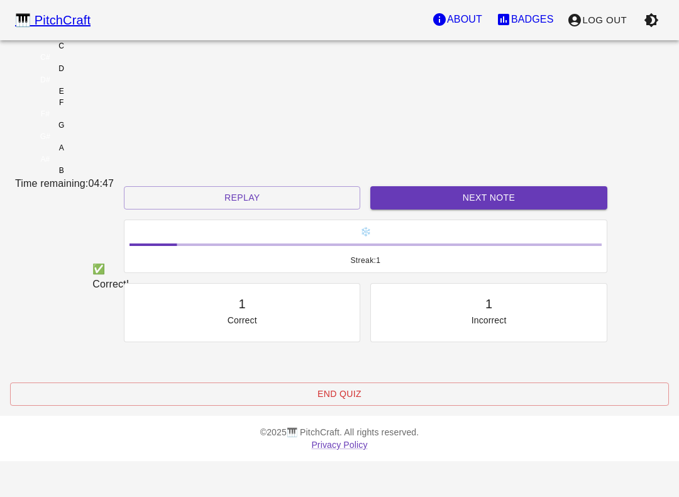
click at [108, 97] on div "E" at bounding box center [61, 91] width 92 height 11
click at [481, 209] on button "Next Note" at bounding box center [489, 197] width 237 height 23
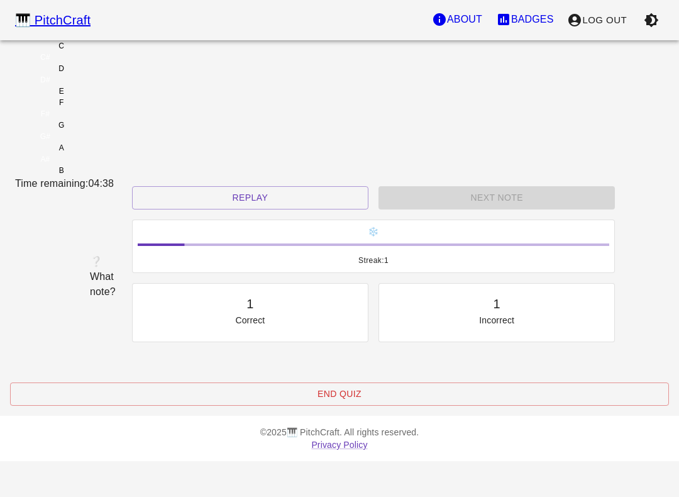
click at [108, 52] on div "C" at bounding box center [61, 45] width 92 height 11
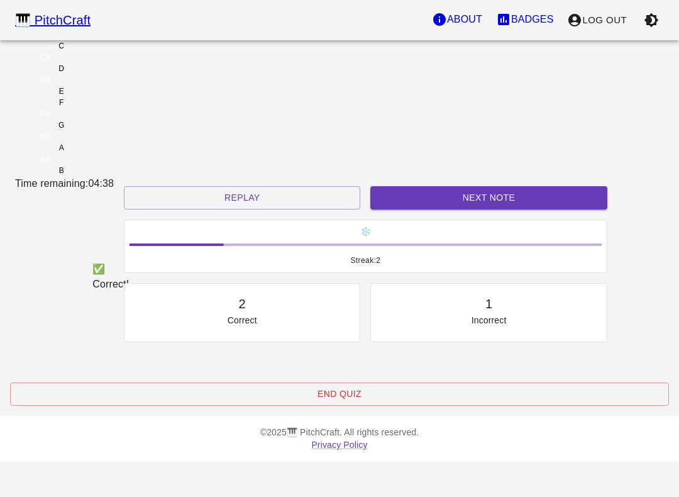
click at [445, 209] on button "Next Note" at bounding box center [489, 197] width 237 height 23
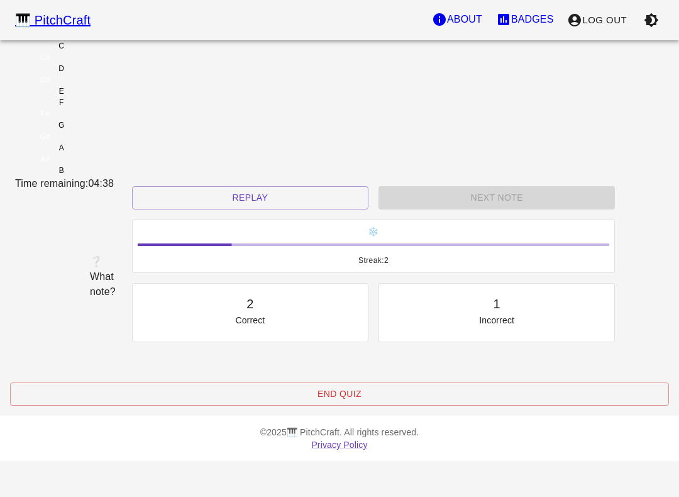
click at [108, 52] on div "C" at bounding box center [61, 45] width 92 height 11
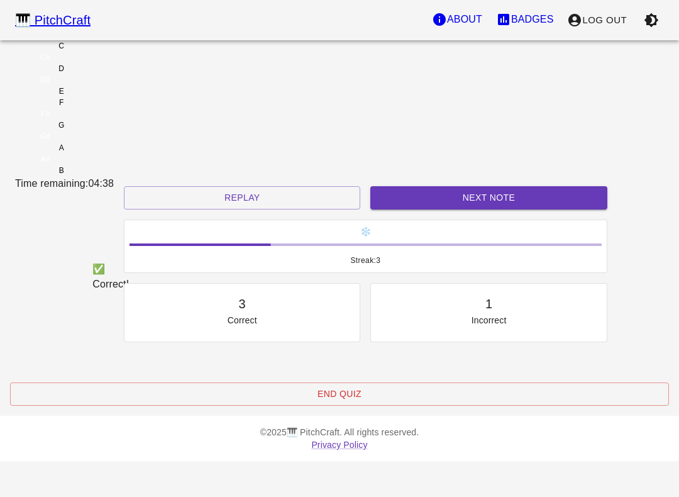
click at [455, 209] on button "Next Note" at bounding box center [489, 197] width 237 height 23
click at [108, 74] on div "D" at bounding box center [61, 68] width 92 height 11
click at [494, 209] on button "Next Note" at bounding box center [489, 197] width 237 height 23
click at [108, 52] on div "C" at bounding box center [61, 45] width 92 height 11
click at [481, 209] on button "Next Note" at bounding box center [489, 197] width 237 height 23
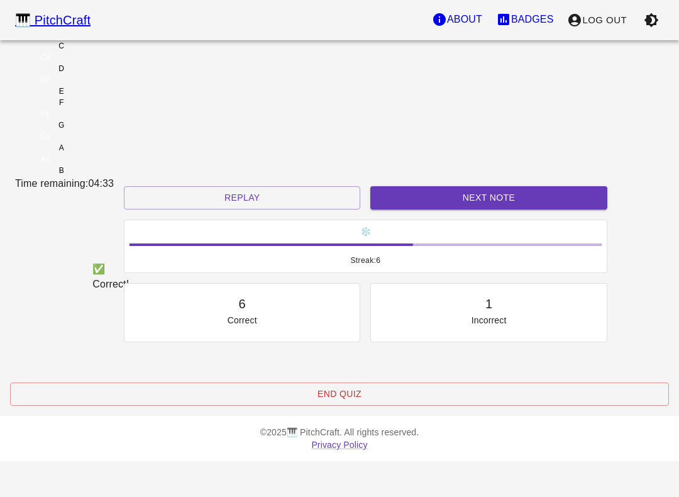
click at [108, 97] on div "E" at bounding box center [61, 91] width 92 height 11
click at [438, 209] on button "Next Note" at bounding box center [489, 197] width 237 height 23
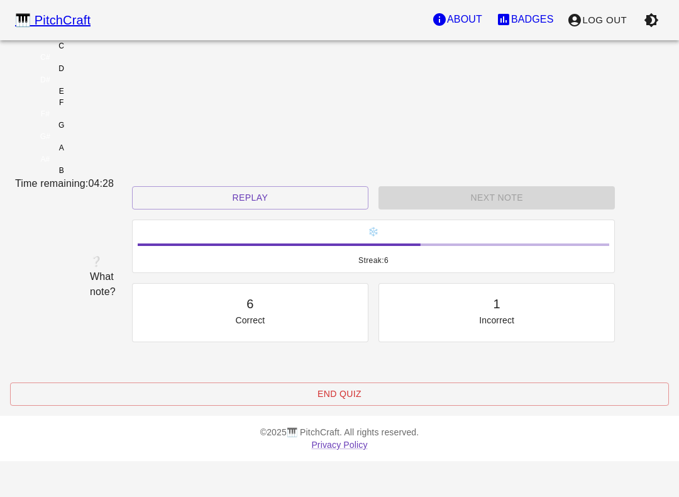
click at [108, 52] on div "C" at bounding box center [61, 45] width 92 height 11
click at [261, 207] on button "Replay" at bounding box center [244, 197] width 237 height 23
click at [108, 97] on div "E" at bounding box center [61, 91] width 92 height 11
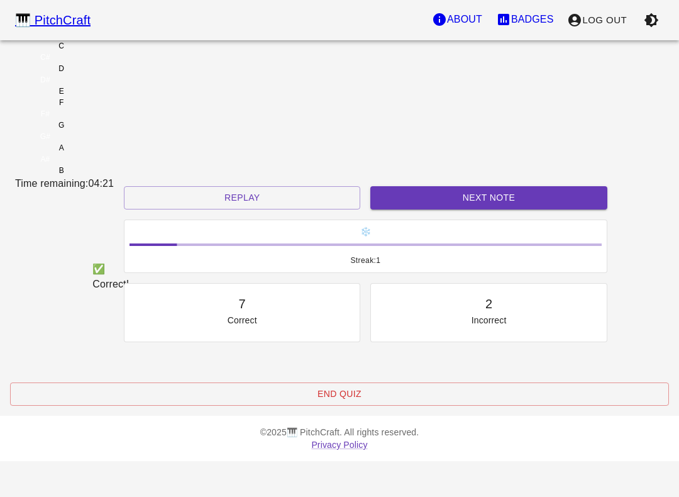
click at [108, 74] on div "D" at bounding box center [61, 68] width 92 height 11
click at [108, 52] on div "C" at bounding box center [61, 45] width 92 height 11
click at [446, 207] on button "Next Note" at bounding box center [489, 197] width 237 height 23
click at [108, 52] on div "C" at bounding box center [61, 45] width 92 height 11
click at [418, 209] on button "Next Note" at bounding box center [489, 197] width 237 height 23
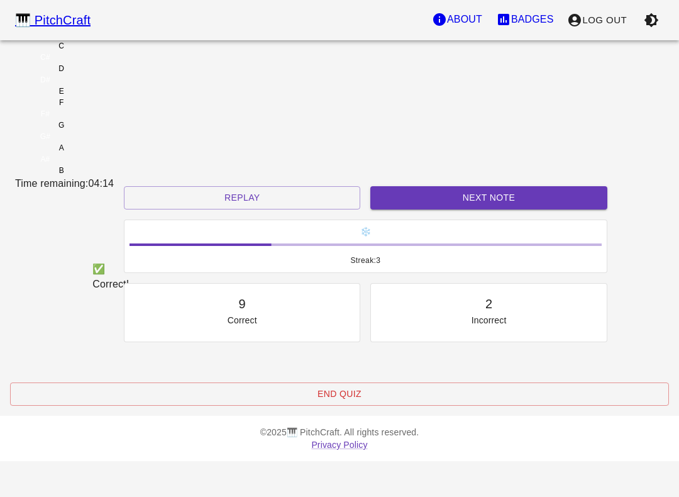
click at [108, 97] on div "E" at bounding box center [61, 91] width 92 height 11
click at [455, 209] on button "Next Note" at bounding box center [489, 197] width 237 height 23
click at [108, 74] on div "D" at bounding box center [61, 68] width 92 height 11
click at [461, 209] on button "Next Note" at bounding box center [489, 197] width 237 height 23
click at [108, 74] on div "D" at bounding box center [61, 68] width 92 height 11
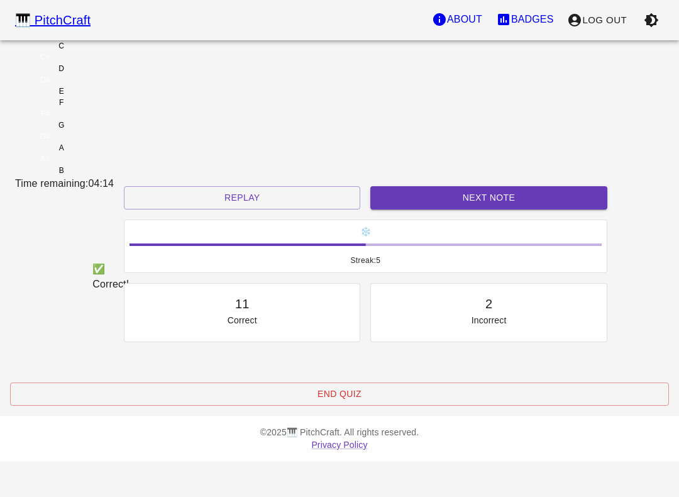
click at [459, 208] on button "Next Note" at bounding box center [489, 197] width 237 height 23
click at [108, 74] on div "D" at bounding box center [61, 68] width 92 height 11
click at [440, 209] on button "Next Note" at bounding box center [489, 197] width 237 height 23
click at [108, 74] on div "D" at bounding box center [61, 68] width 92 height 11
click at [427, 208] on button "Next Note" at bounding box center [489, 197] width 237 height 23
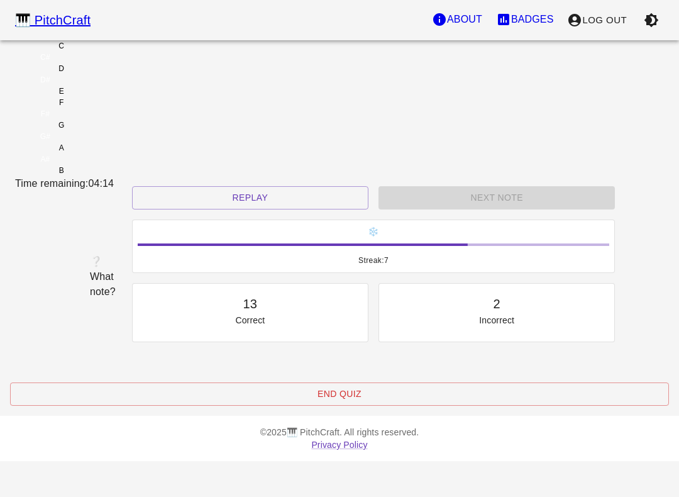
click at [108, 52] on div "C" at bounding box center [61, 45] width 92 height 11
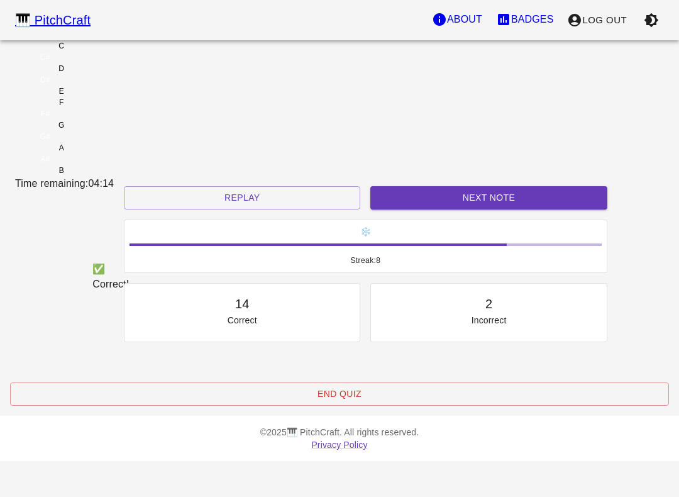
click at [415, 209] on button "Next Note" at bounding box center [489, 197] width 237 height 23
click at [108, 52] on div "C" at bounding box center [61, 45] width 92 height 11
click at [440, 209] on button "Next Note" at bounding box center [489, 197] width 237 height 23
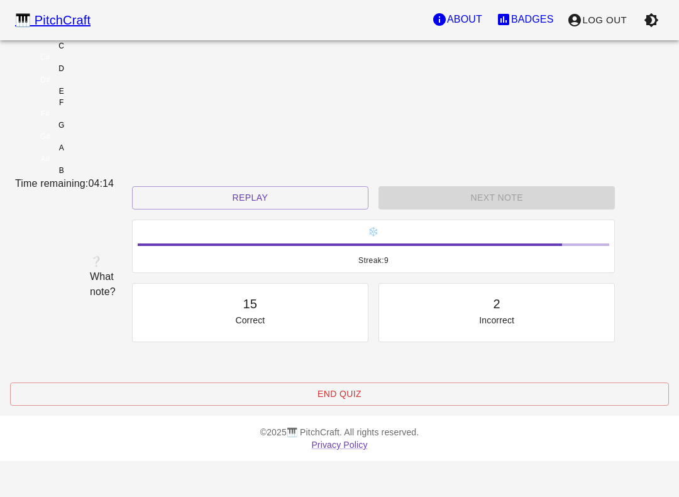
click at [108, 74] on div "D" at bounding box center [61, 68] width 92 height 11
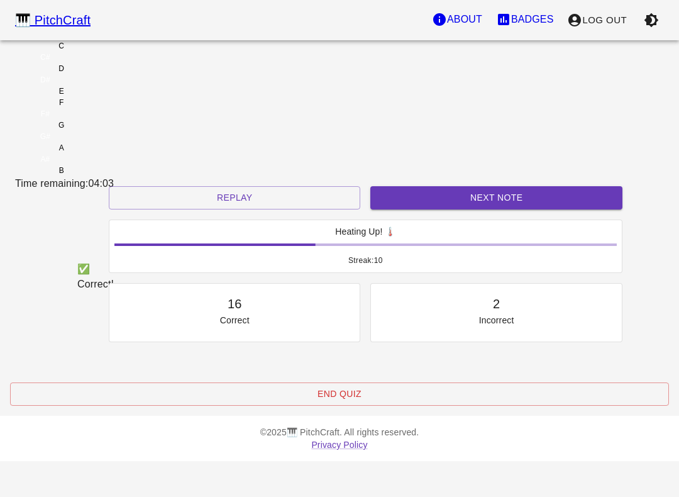
click at [454, 209] on button "Next Note" at bounding box center [497, 197] width 252 height 23
click at [108, 97] on div "E" at bounding box center [61, 91] width 92 height 11
click at [432, 209] on button "Next Note" at bounding box center [497, 197] width 252 height 23
click at [108, 74] on div "D" at bounding box center [61, 68] width 92 height 11
click at [414, 208] on button "Next Note" at bounding box center [497, 197] width 252 height 23
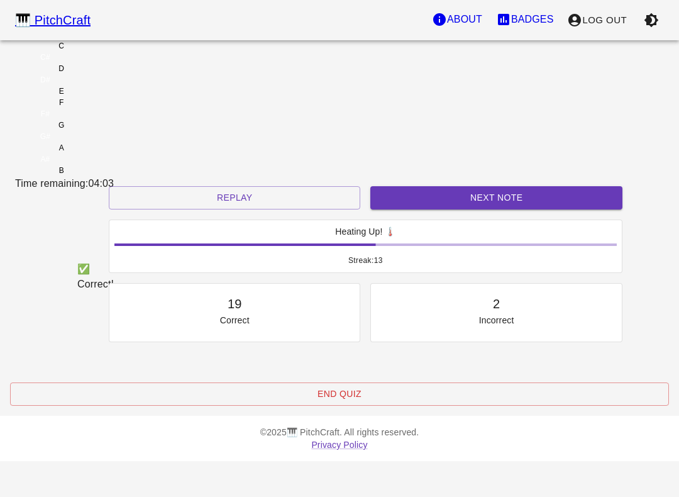
click at [108, 52] on div "C" at bounding box center [61, 45] width 92 height 11
click at [435, 209] on button "Next Note" at bounding box center [497, 197] width 252 height 23
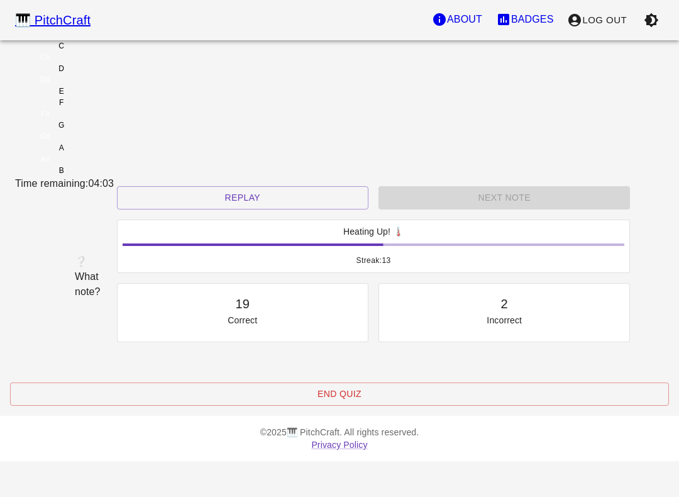
click at [108, 74] on div "D" at bounding box center [61, 68] width 92 height 11
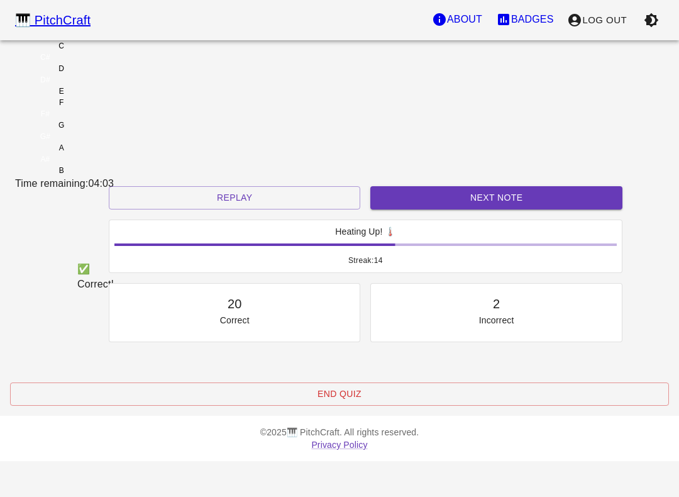
click at [435, 209] on button "Next Note" at bounding box center [497, 197] width 252 height 23
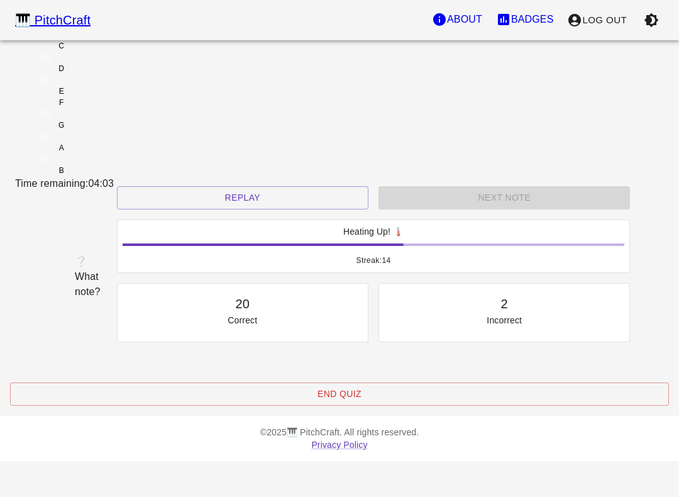
click at [108, 52] on div "C" at bounding box center [61, 45] width 92 height 11
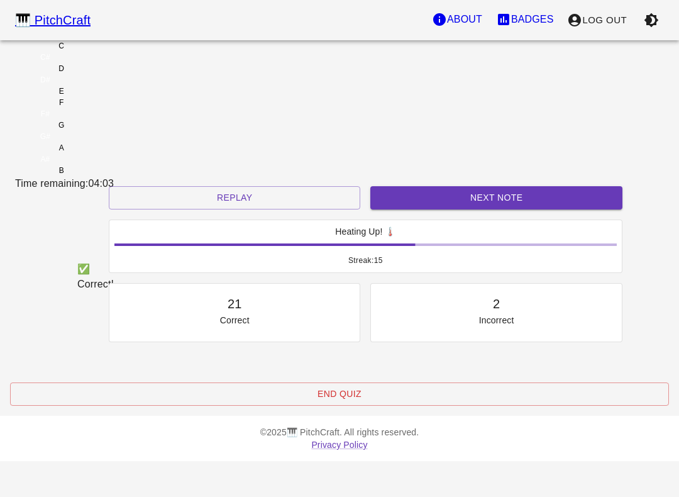
click at [425, 209] on button "Next Note" at bounding box center [497, 197] width 252 height 23
click at [108, 97] on div "E" at bounding box center [61, 91] width 92 height 11
click at [430, 203] on div "Next Note" at bounding box center [497, 197] width 262 height 33
click at [401, 209] on button "Next Note" at bounding box center [497, 197] width 252 height 23
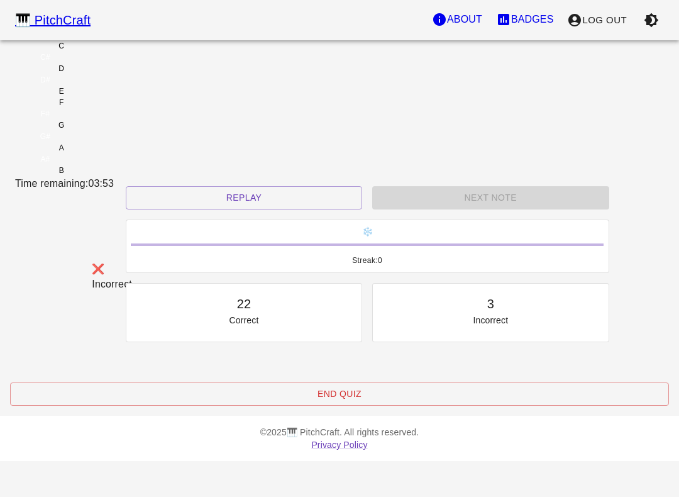
click at [108, 52] on div "C" at bounding box center [61, 45] width 92 height 11
click at [246, 209] on button "Replay" at bounding box center [244, 197] width 237 height 23
click at [248, 215] on div "Replay" at bounding box center [244, 197] width 247 height 33
click at [245, 209] on button "Replay" at bounding box center [244, 197] width 237 height 23
click at [246, 215] on div "Replay" at bounding box center [244, 197] width 247 height 33
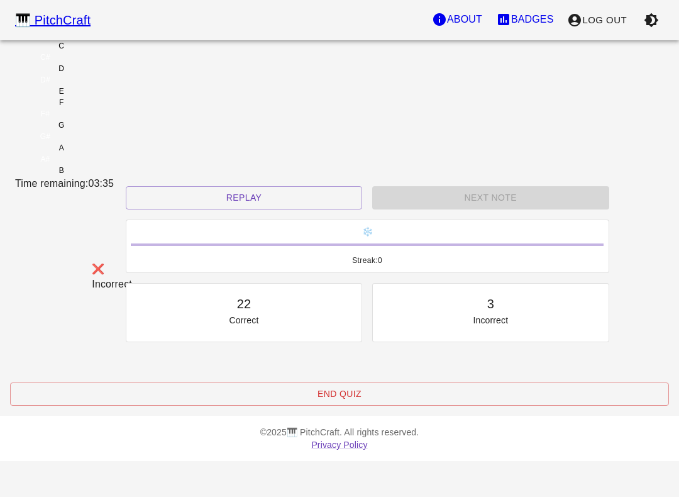
click at [255, 209] on button "Replay" at bounding box center [244, 197] width 237 height 23
click at [251, 209] on button "Replay" at bounding box center [244, 197] width 237 height 23
click at [108, 52] on div "C" at bounding box center [61, 45] width 92 height 11
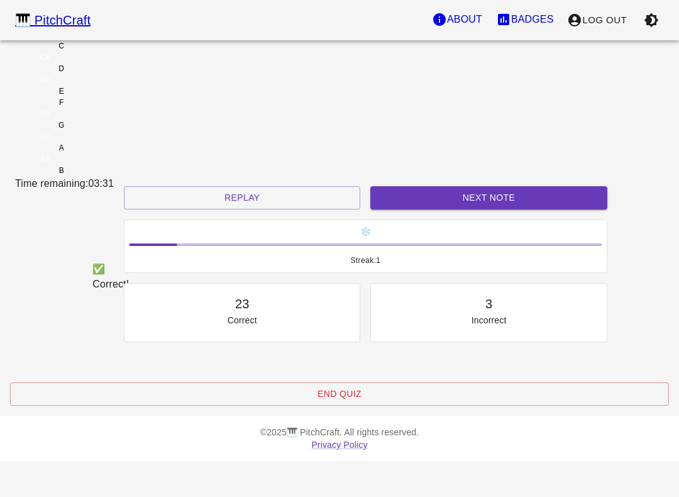
click at [108, 74] on div "D" at bounding box center [61, 68] width 92 height 11
click at [108, 97] on div "E" at bounding box center [61, 91] width 92 height 11
click at [392, 209] on button "Next Note" at bounding box center [489, 197] width 237 height 23
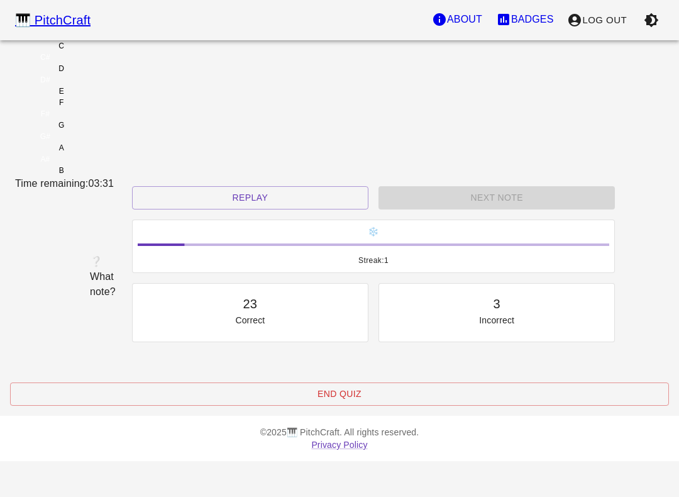
click at [108, 74] on div "D" at bounding box center [61, 68] width 92 height 11
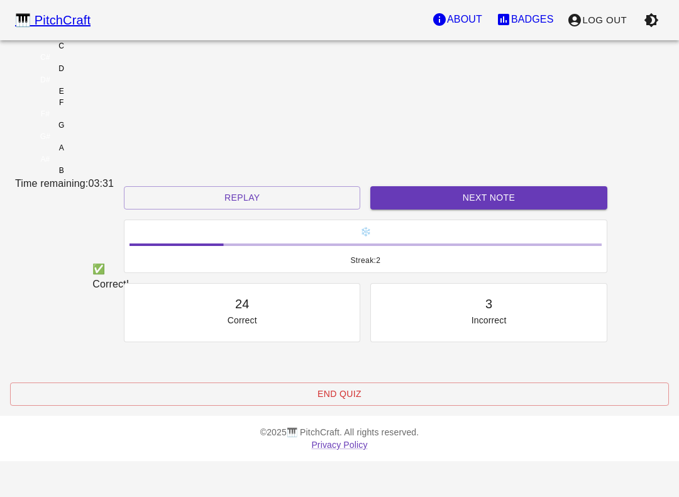
click at [425, 209] on button "Next Note" at bounding box center [489, 197] width 237 height 23
click at [64, 52] on div "C" at bounding box center [62, 45] width 6 height 11
click at [430, 209] on button "Next Note" at bounding box center [489, 197] width 237 height 23
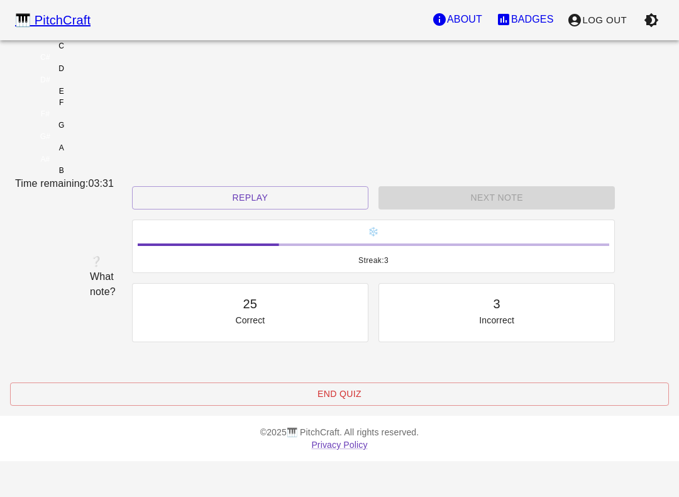
click at [108, 74] on div "D" at bounding box center [61, 68] width 92 height 11
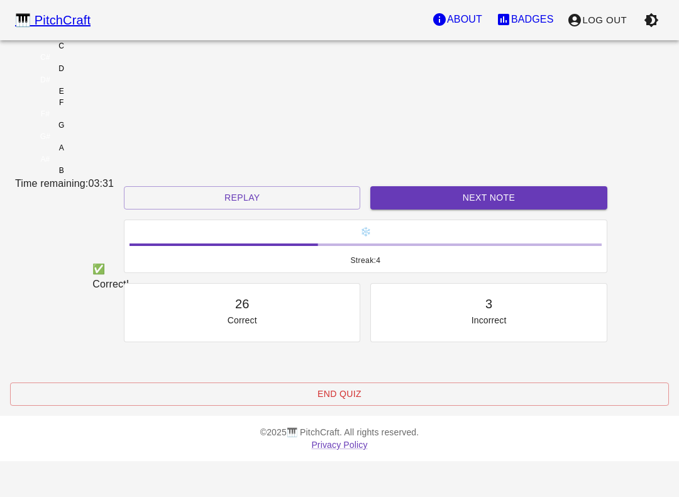
click at [427, 209] on button "Next Note" at bounding box center [489, 197] width 237 height 23
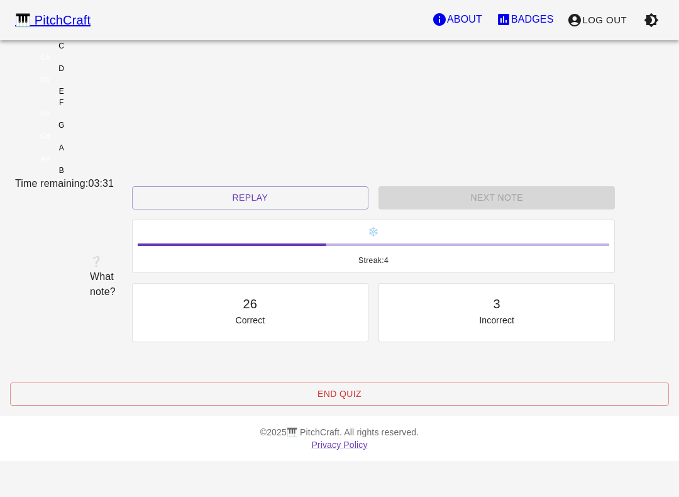
click at [108, 97] on div "E" at bounding box center [61, 91] width 92 height 11
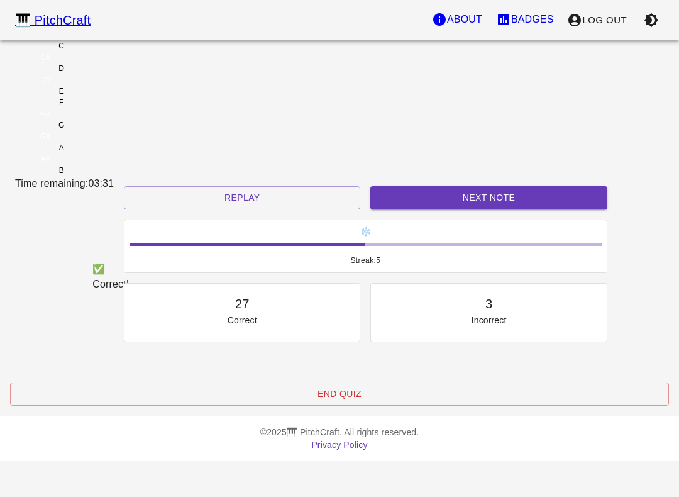
click at [440, 209] on button "Next Note" at bounding box center [489, 197] width 237 height 23
click at [108, 52] on div "C" at bounding box center [61, 45] width 92 height 11
click at [427, 209] on button "Next Note" at bounding box center [489, 197] width 237 height 23
click at [108, 74] on div "D" at bounding box center [61, 68] width 92 height 11
click at [452, 209] on button "Next Note" at bounding box center [489, 197] width 237 height 23
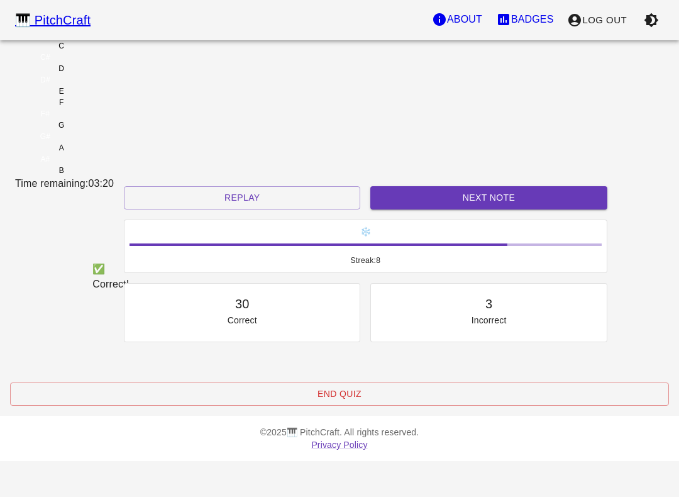
click at [64, 52] on div "C" at bounding box center [62, 45] width 6 height 11
click at [418, 209] on button "Next Note" at bounding box center [489, 197] width 237 height 23
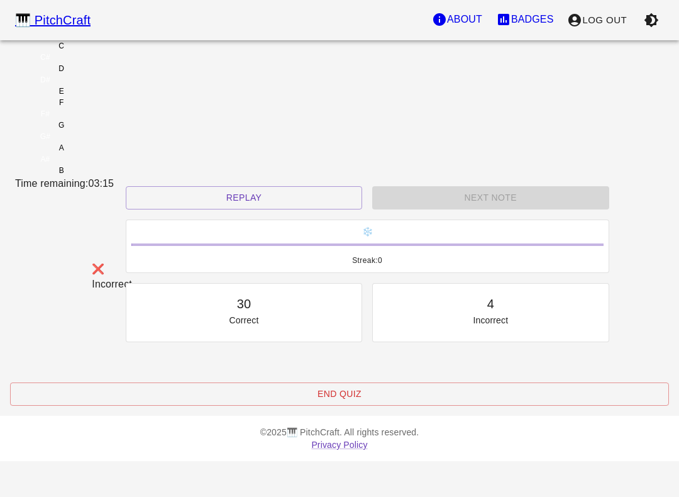
click at [108, 97] on div "E" at bounding box center [61, 91] width 92 height 11
click at [245, 209] on button "Replay" at bounding box center [244, 197] width 237 height 23
click at [244, 209] on button "Replay" at bounding box center [244, 197] width 237 height 23
click at [243, 209] on button "Replay" at bounding box center [244, 197] width 237 height 23
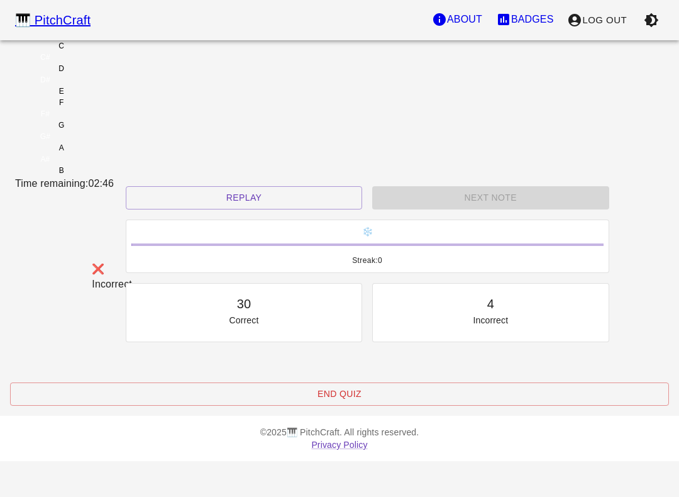
click at [223, 203] on div "Replay" at bounding box center [244, 197] width 247 height 33
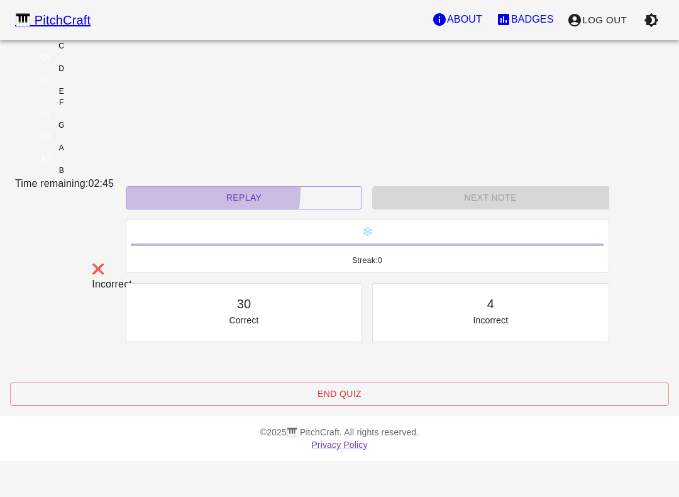
click at [223, 203] on div "Replay" at bounding box center [244, 197] width 247 height 33
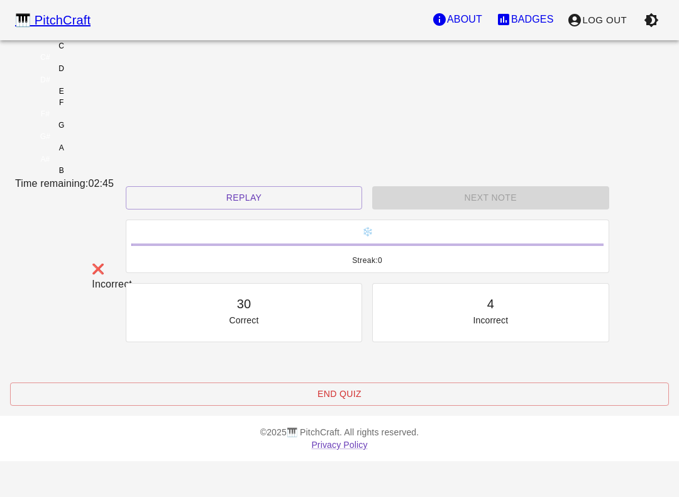
click at [108, 52] on div "C" at bounding box center [61, 45] width 92 height 11
click at [108, 74] on div "D" at bounding box center [61, 68] width 92 height 11
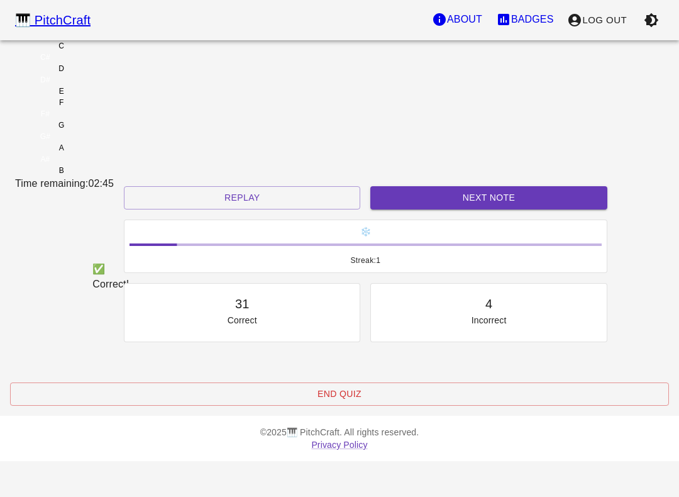
click at [108, 97] on div "E" at bounding box center [61, 91] width 92 height 11
click at [401, 209] on button "Next Note" at bounding box center [489, 197] width 237 height 23
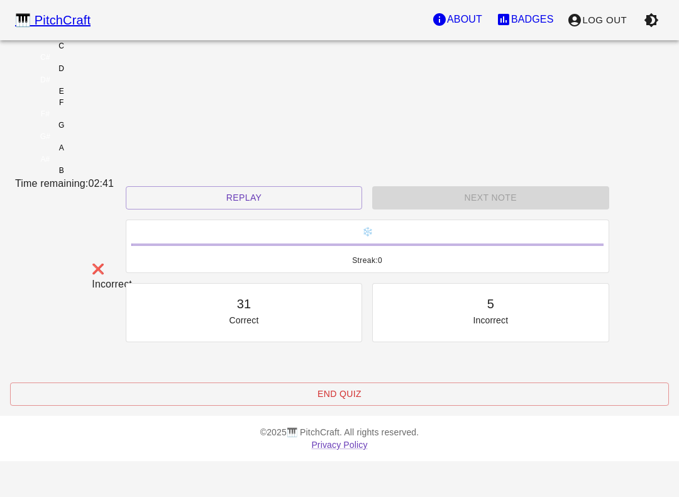
click at [108, 52] on div "C" at bounding box center [61, 45] width 92 height 11
click at [415, 215] on div "Next Note" at bounding box center [490, 197] width 247 height 33
click at [274, 209] on button "Replay" at bounding box center [244, 197] width 237 height 23
click at [108, 74] on div "D" at bounding box center [61, 68] width 92 height 11
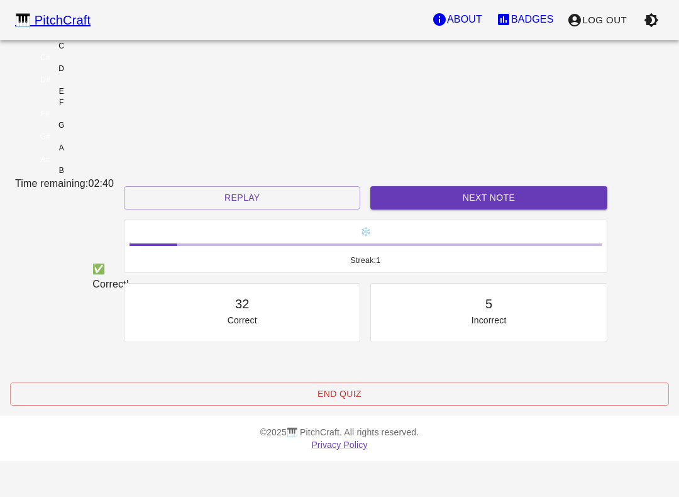
click at [377, 209] on button "Next Note" at bounding box center [489, 197] width 237 height 23
click at [108, 74] on div "D" at bounding box center [61, 68] width 92 height 11
click at [393, 209] on button "Next Note" at bounding box center [489, 197] width 237 height 23
click at [108, 52] on div "C" at bounding box center [61, 45] width 92 height 11
click at [379, 209] on button "Next Note" at bounding box center [489, 197] width 237 height 23
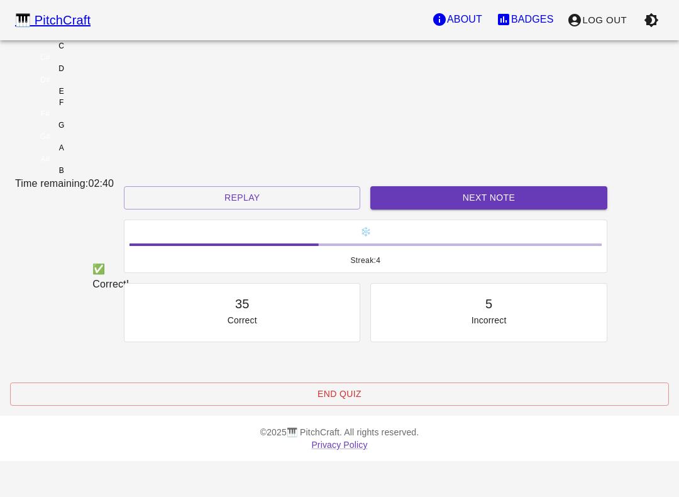
click at [108, 74] on div "D" at bounding box center [61, 68] width 92 height 11
click at [108, 257] on div "✅ Correct!" at bounding box center [97, 277] width 21 height 40
click at [401, 209] on button "Next Note" at bounding box center [489, 197] width 237 height 23
click at [108, 97] on div "E" at bounding box center [61, 91] width 92 height 11
click at [403, 209] on button "Next Note" at bounding box center [489, 197] width 237 height 23
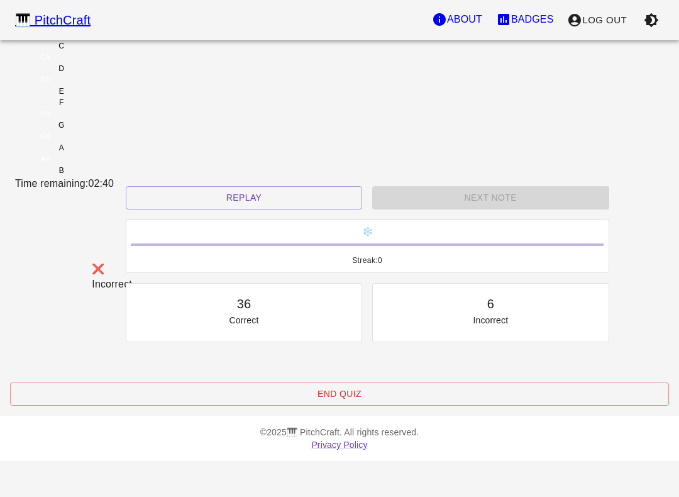
click at [108, 74] on div "D" at bounding box center [61, 68] width 92 height 11
click at [108, 97] on div "E" at bounding box center [61, 91] width 92 height 11
click at [108, 108] on div "F" at bounding box center [61, 102] width 92 height 11
click at [108, 123] on div "G" at bounding box center [61, 125] width 92 height 11
click at [108, 108] on div "F" at bounding box center [61, 102] width 92 height 11
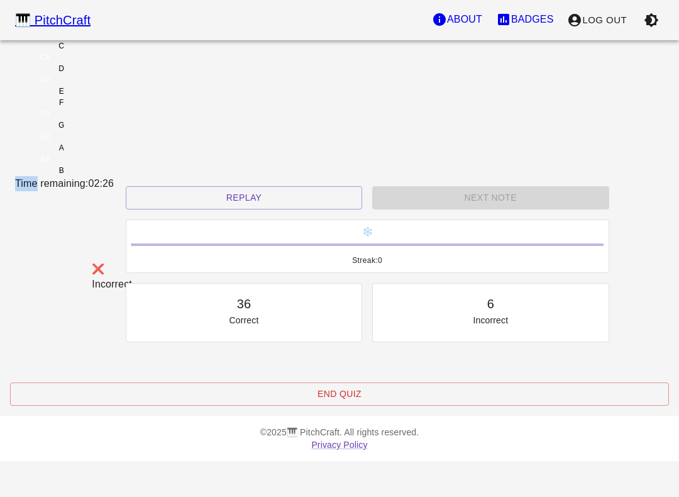
click at [108, 108] on div "F" at bounding box center [61, 102] width 92 height 11
click at [50, 63] on div "C#" at bounding box center [45, 57] width 10 height 11
click at [75, 131] on div "G#" at bounding box center [45, 136] width 60 height 11
click at [108, 108] on div "F" at bounding box center [61, 102] width 92 height 11
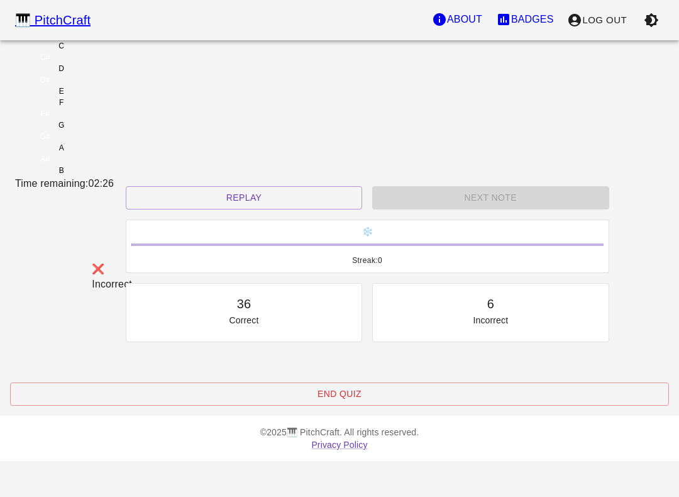
click at [108, 165] on div "B" at bounding box center [61, 170] width 92 height 11
click at [260, 209] on button "Replay" at bounding box center [244, 197] width 237 height 23
click at [108, 97] on div "E" at bounding box center [61, 91] width 92 height 11
click at [276, 208] on button "Replay" at bounding box center [244, 197] width 237 height 23
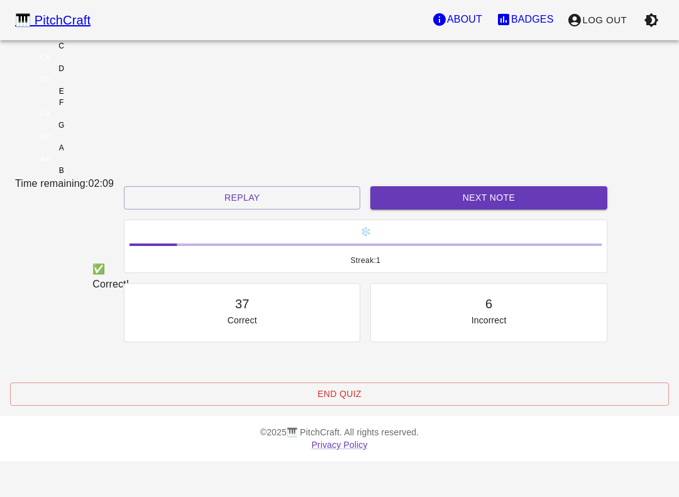
click at [108, 52] on div "C" at bounding box center [61, 45] width 92 height 11
click at [248, 209] on button "Replay" at bounding box center [242, 197] width 237 height 23
click at [108, 52] on div "C" at bounding box center [61, 45] width 92 height 11
click at [436, 209] on button "Next Note" at bounding box center [489, 197] width 237 height 23
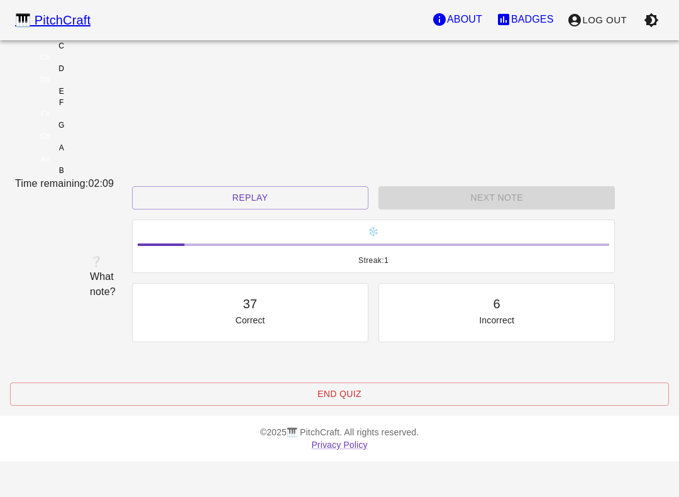
click at [108, 52] on div "C" at bounding box center [61, 45] width 92 height 11
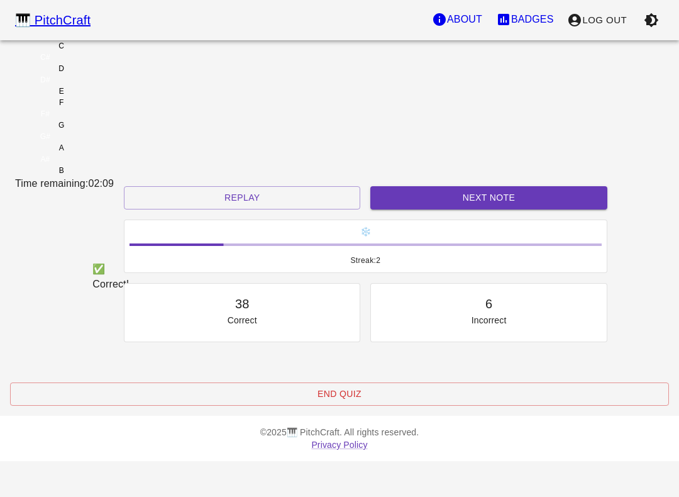
click at [437, 209] on button "Next Note" at bounding box center [489, 197] width 237 height 23
click at [108, 52] on div "C" at bounding box center [61, 45] width 92 height 11
click at [445, 209] on button "Next Note" at bounding box center [489, 197] width 237 height 23
click at [108, 52] on div "C" at bounding box center [61, 45] width 92 height 11
click at [444, 208] on button "Next Note" at bounding box center [489, 197] width 237 height 23
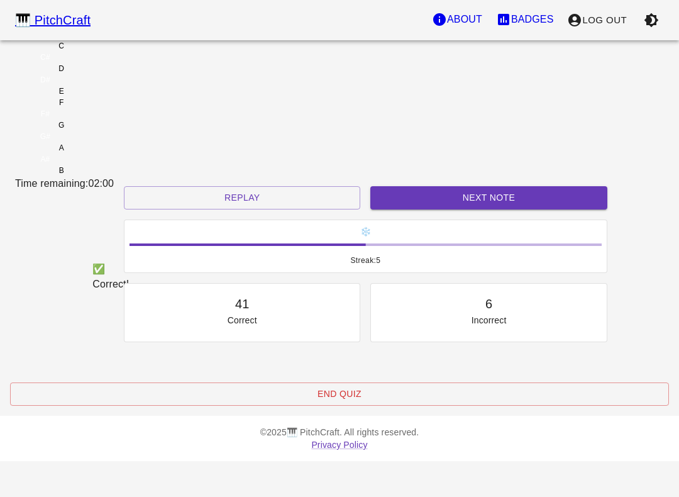
click at [108, 74] on div "D" at bounding box center [61, 68] width 92 height 11
click at [455, 209] on button "Next Note" at bounding box center [489, 197] width 237 height 23
click at [440, 209] on button "Next Note" at bounding box center [489, 197] width 237 height 23
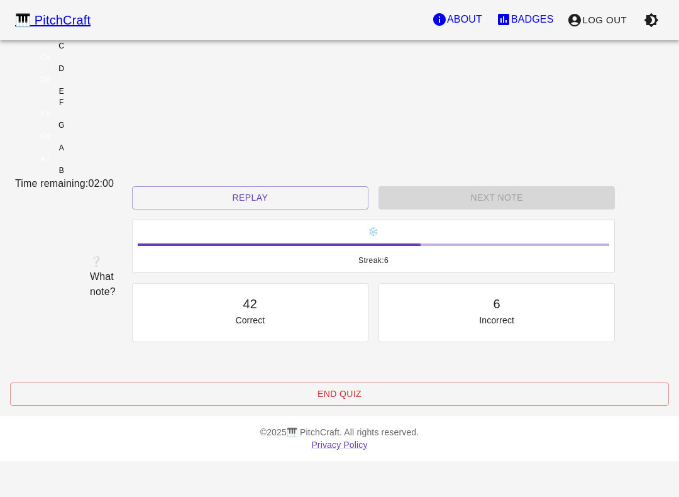
click at [108, 74] on div "D" at bounding box center [61, 68] width 92 height 11
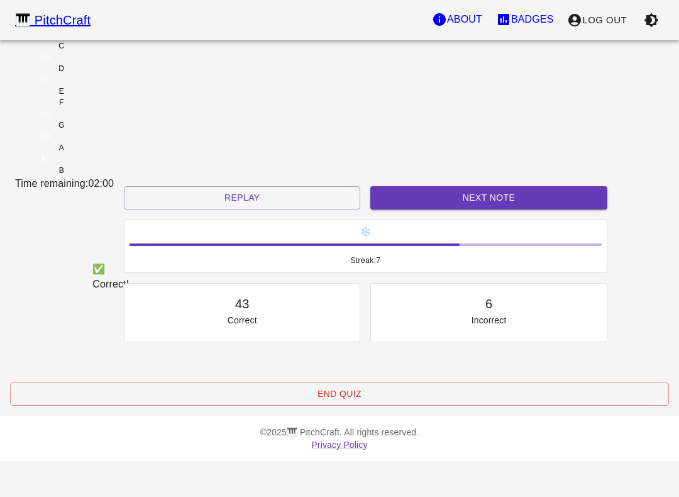
click at [438, 209] on button "Next Note" at bounding box center [489, 197] width 237 height 23
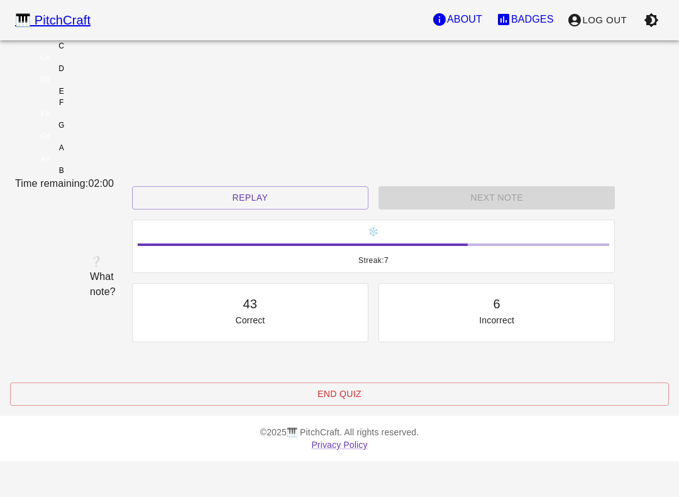
click at [108, 97] on div "E" at bounding box center [61, 91] width 92 height 11
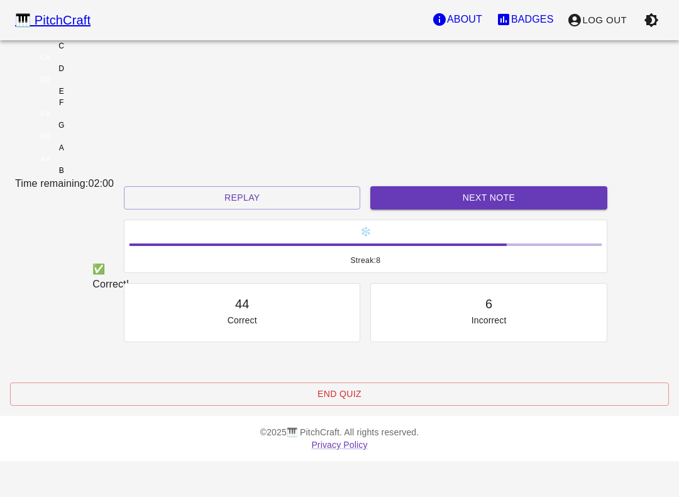
click at [433, 209] on button "Next Note" at bounding box center [489, 197] width 237 height 23
click at [108, 52] on div "C" at bounding box center [61, 45] width 92 height 11
click at [453, 209] on button "Next Note" at bounding box center [489, 197] width 237 height 23
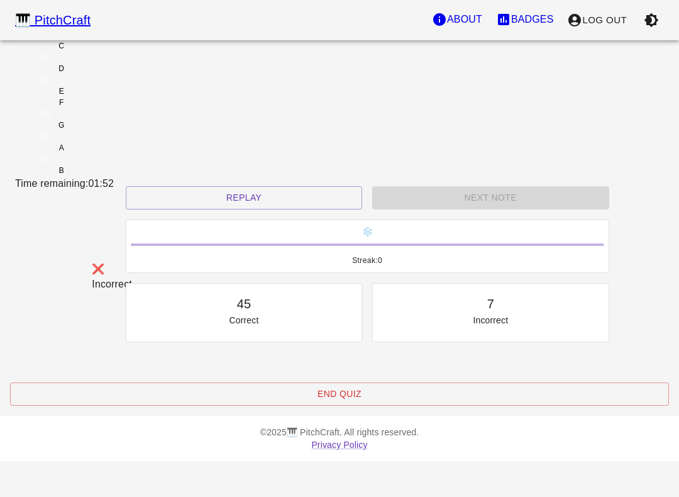
click at [108, 97] on div "E" at bounding box center [61, 91] width 92 height 11
click at [435, 176] on div "Time remaining: 01:52" at bounding box center [339, 183] width 649 height 15
click at [109, 257] on div "❌ Incorrect" at bounding box center [98, 277] width 22 height 40
click at [304, 209] on button "Replay" at bounding box center [244, 197] width 237 height 23
click at [108, 52] on div "C" at bounding box center [61, 45] width 92 height 11
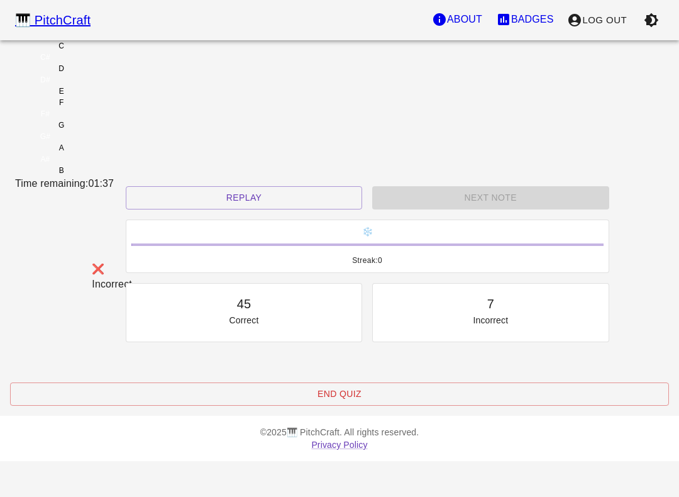
click at [279, 209] on button "Replay" at bounding box center [244, 197] width 237 height 23
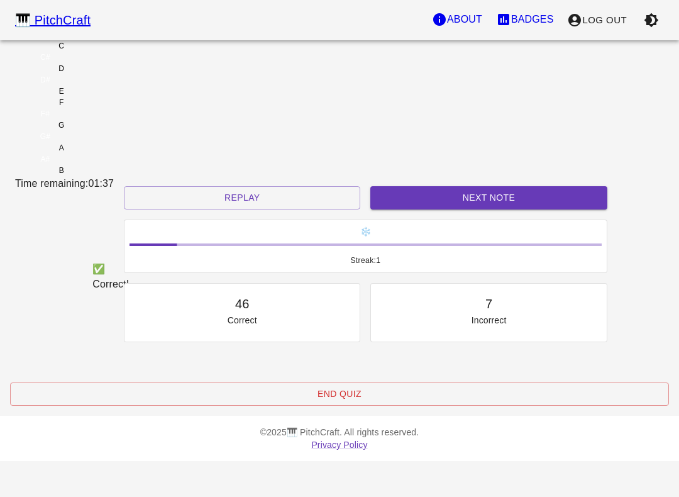
click at [108, 74] on div "D" at bounding box center [61, 68] width 92 height 11
click at [311, 209] on button "Replay" at bounding box center [242, 197] width 237 height 23
click at [398, 209] on button "Next Note" at bounding box center [489, 197] width 237 height 23
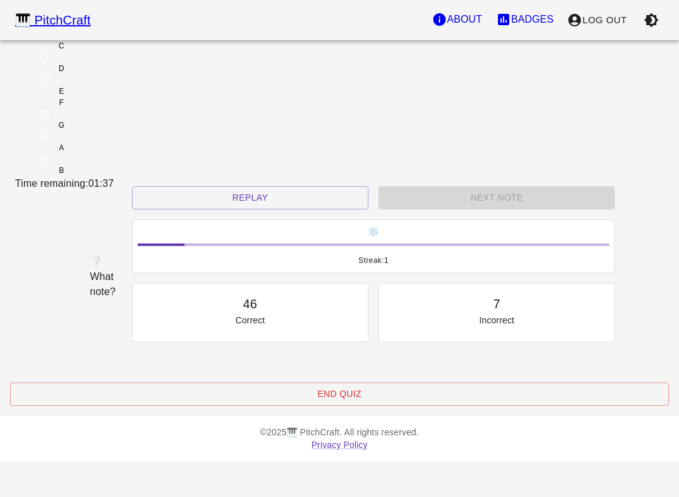
click at [108, 52] on div "C" at bounding box center [61, 45] width 92 height 11
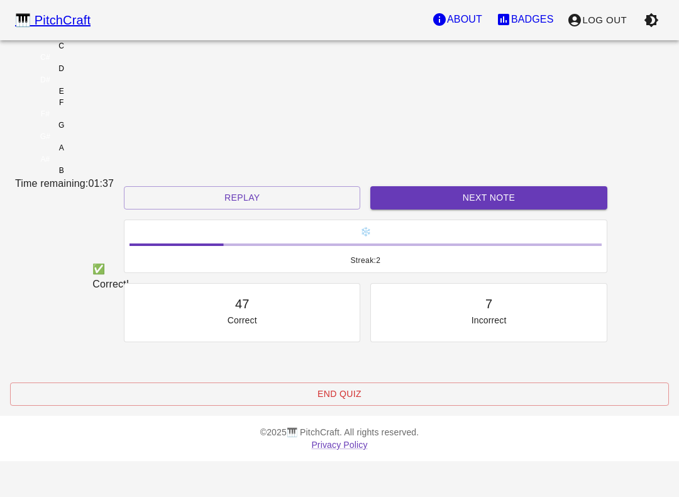
click at [416, 209] on button "Next Note" at bounding box center [489, 197] width 237 height 23
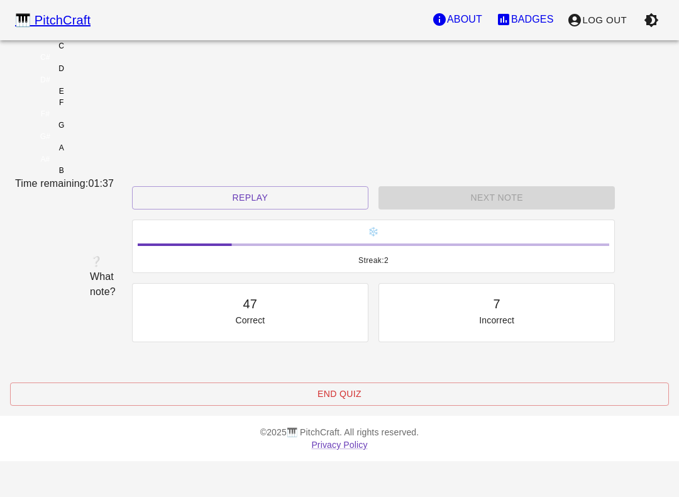
click at [108, 52] on div "C" at bounding box center [61, 45] width 92 height 11
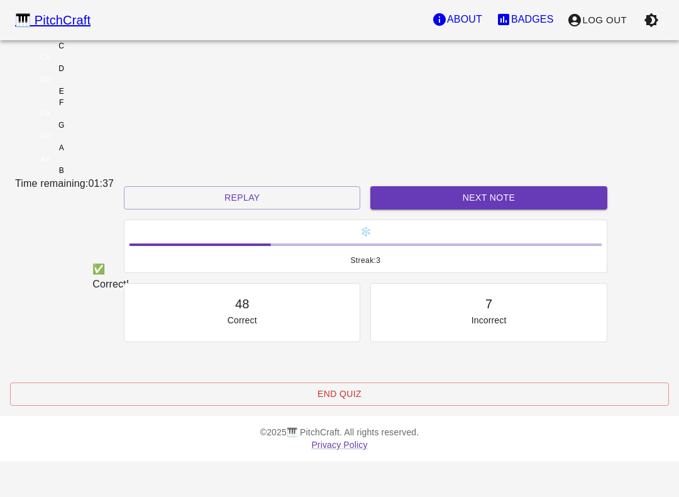
click at [424, 209] on button "Next Note" at bounding box center [489, 197] width 237 height 23
click at [108, 74] on div "D" at bounding box center [61, 68] width 92 height 11
click at [432, 209] on button "Next Note" at bounding box center [489, 197] width 237 height 23
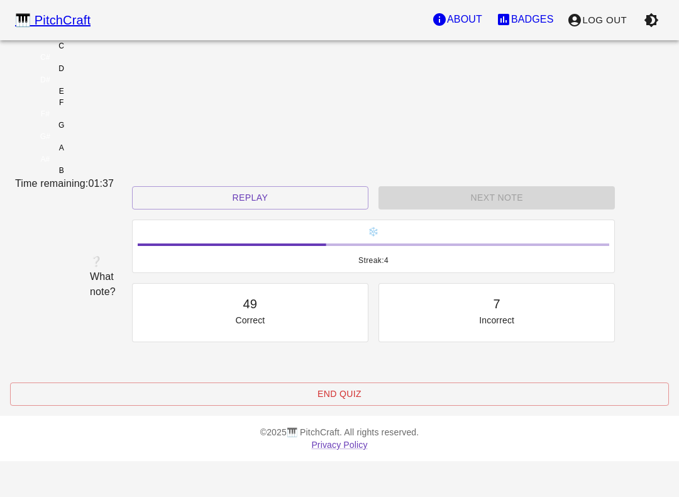
click at [108, 74] on div "D" at bounding box center [61, 68] width 92 height 11
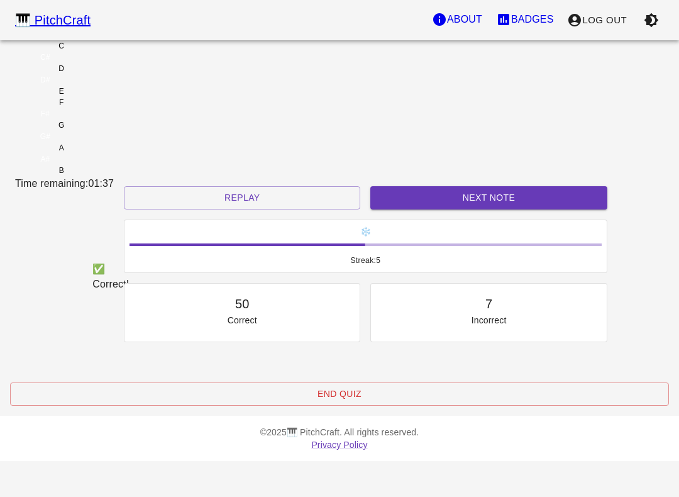
click at [405, 208] on button "Next Note" at bounding box center [489, 197] width 237 height 23
click at [108, 52] on div "C" at bounding box center [61, 45] width 92 height 11
click at [417, 209] on button "Next Note" at bounding box center [489, 197] width 237 height 23
click at [108, 52] on div "C" at bounding box center [61, 45] width 92 height 11
click at [388, 209] on button "Next Note" at bounding box center [489, 197] width 237 height 23
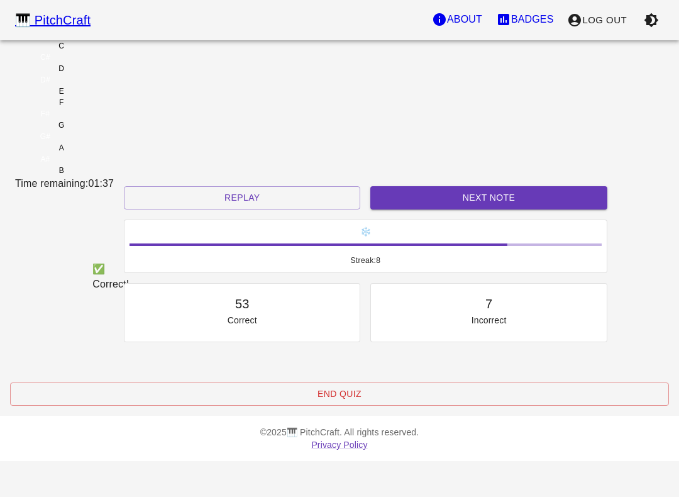
click at [108, 52] on div "C" at bounding box center [61, 45] width 92 height 11
click at [415, 209] on button "Next Note" at bounding box center [489, 197] width 237 height 23
click at [108, 52] on div "C" at bounding box center [61, 45] width 92 height 11
click at [411, 209] on button "Next Note" at bounding box center [489, 197] width 237 height 23
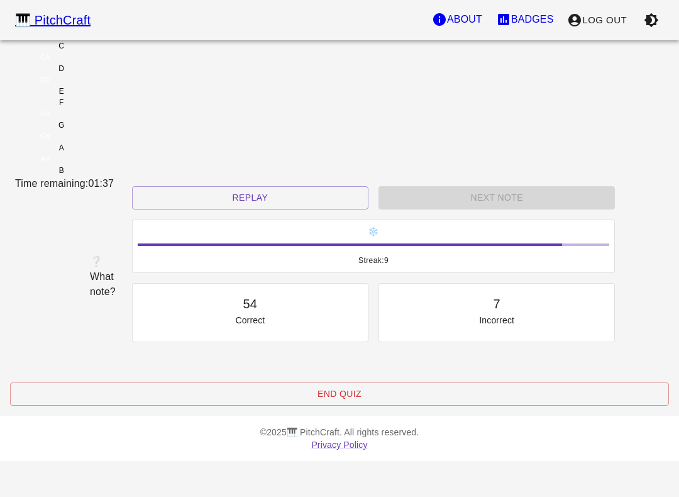
click at [108, 97] on div "E" at bounding box center [61, 91] width 92 height 11
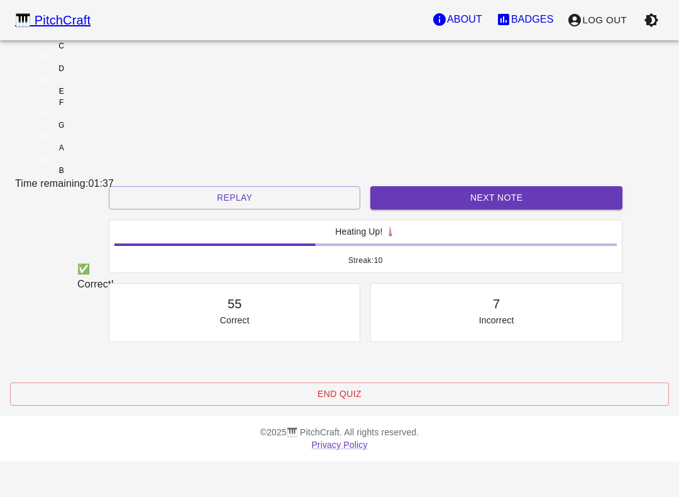
click at [425, 207] on button "Next Note" at bounding box center [497, 197] width 252 height 23
click at [108, 74] on div "D" at bounding box center [61, 68] width 92 height 11
click at [435, 209] on button "Next Note" at bounding box center [497, 197] width 252 height 23
click at [108, 52] on div "C" at bounding box center [61, 45] width 92 height 11
click at [421, 209] on button "Next Note" at bounding box center [497, 197] width 252 height 23
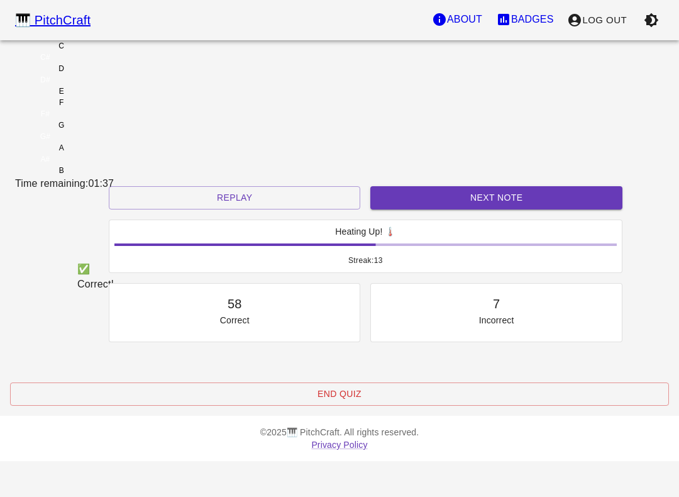
click at [108, 52] on div "C" at bounding box center [61, 45] width 92 height 11
click at [397, 209] on button "Next Note" at bounding box center [497, 197] width 252 height 23
click at [108, 74] on div "D" at bounding box center [61, 68] width 92 height 11
click at [407, 209] on button "Next Note" at bounding box center [497, 197] width 252 height 23
click at [108, 74] on div "D" at bounding box center [61, 68] width 92 height 11
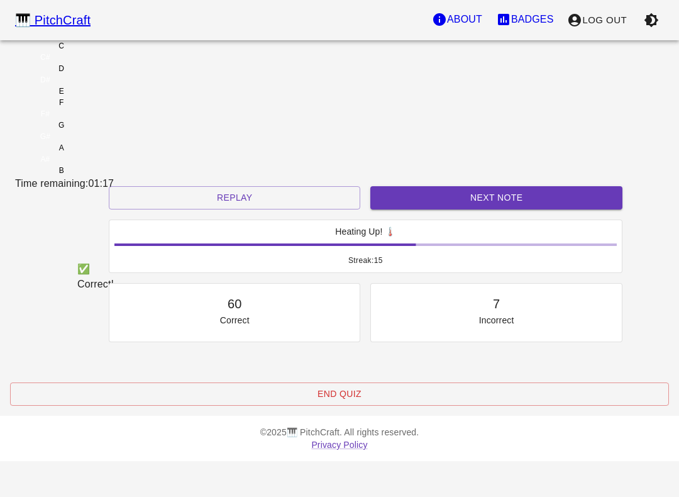
click at [389, 200] on div "✅ Correct! Replay Next Note Heating Up! 🌡️ Streak: 15 60 Correct 7 Incorrect Pl…" at bounding box center [339, 298] width 659 height 225
click at [392, 208] on button "Next Note" at bounding box center [497, 197] width 252 height 23
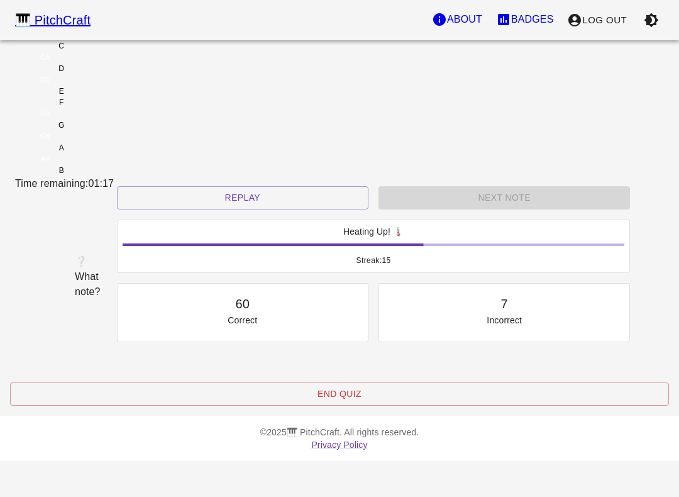
click at [108, 97] on div "E" at bounding box center [61, 91] width 92 height 11
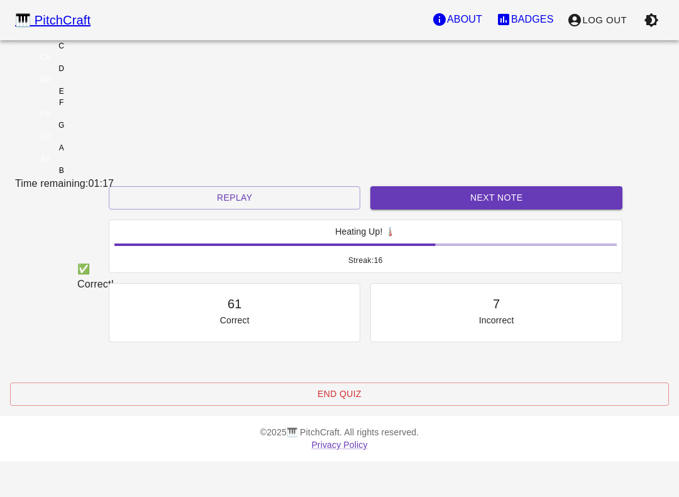
click at [418, 209] on button "Next Note" at bounding box center [497, 197] width 252 height 23
click at [108, 74] on div "D" at bounding box center [61, 68] width 92 height 11
click at [413, 209] on button "Next Note" at bounding box center [497, 197] width 252 height 23
click at [108, 74] on div "D" at bounding box center [61, 68] width 92 height 11
click at [447, 209] on button "Next Note" at bounding box center [497, 197] width 252 height 23
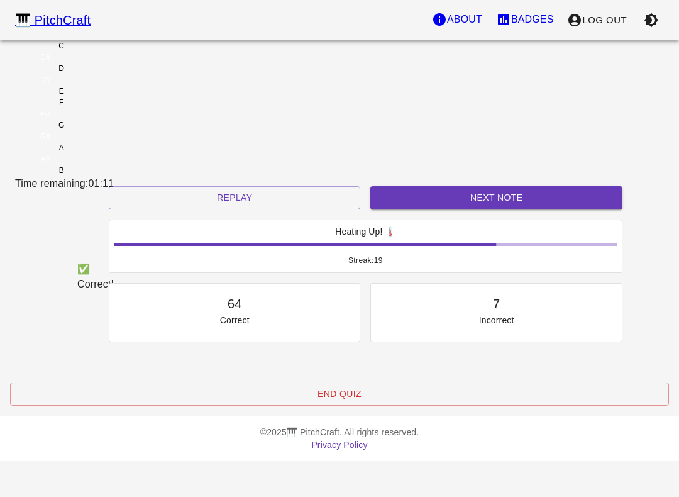
click at [108, 52] on div "C" at bounding box center [61, 45] width 92 height 11
click at [439, 209] on button "Next Note" at bounding box center [497, 197] width 252 height 23
click at [108, 52] on div "C" at bounding box center [61, 45] width 92 height 11
click at [447, 209] on button "Next Note" at bounding box center [497, 197] width 252 height 23
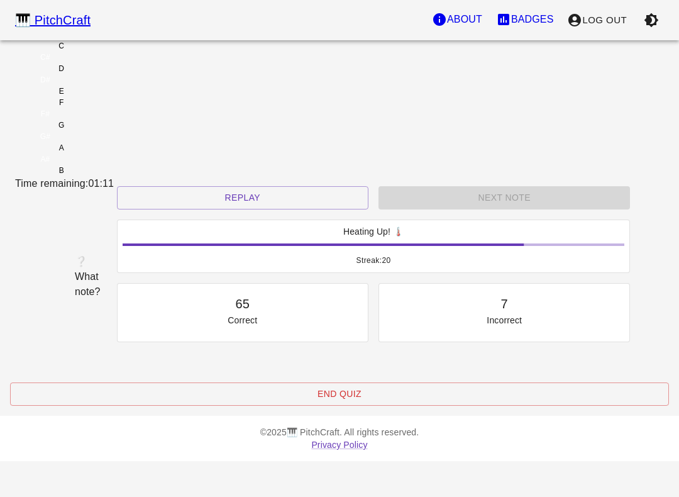
click at [108, 52] on div "C" at bounding box center [61, 45] width 92 height 11
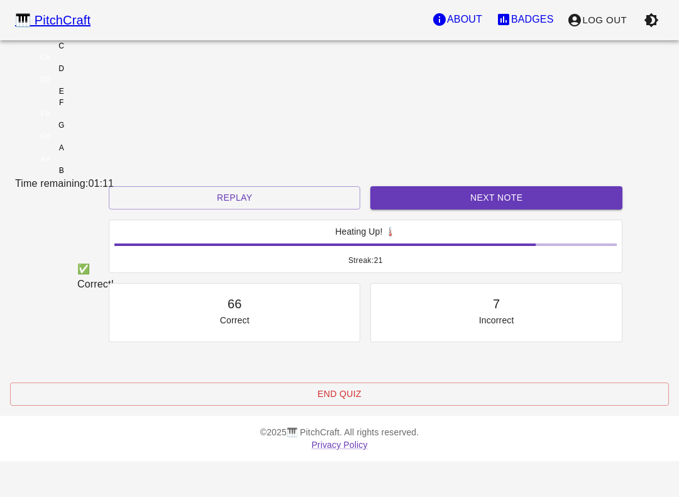
click at [440, 209] on button "Next Note" at bounding box center [497, 197] width 252 height 23
click at [108, 97] on div "E" at bounding box center [61, 91] width 92 height 11
click at [417, 209] on button "Next Note" at bounding box center [497, 197] width 252 height 23
click at [64, 52] on div "C" at bounding box center [62, 45] width 6 height 11
click at [394, 209] on button "Next Note" at bounding box center [497, 197] width 252 height 23
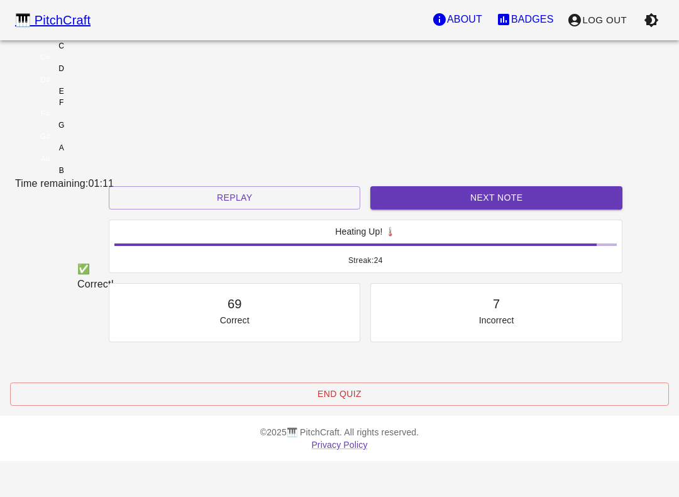
click at [108, 74] on div "D" at bounding box center [61, 68] width 92 height 11
click at [394, 209] on button "Next Note" at bounding box center [497, 197] width 252 height 23
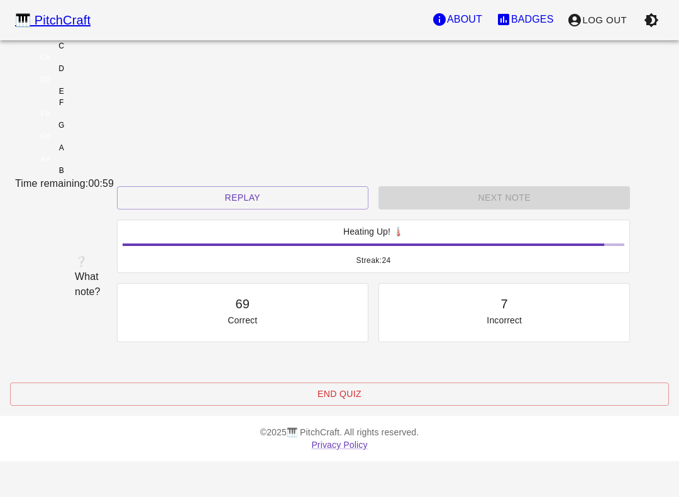
click at [108, 97] on div "E" at bounding box center [61, 91] width 92 height 11
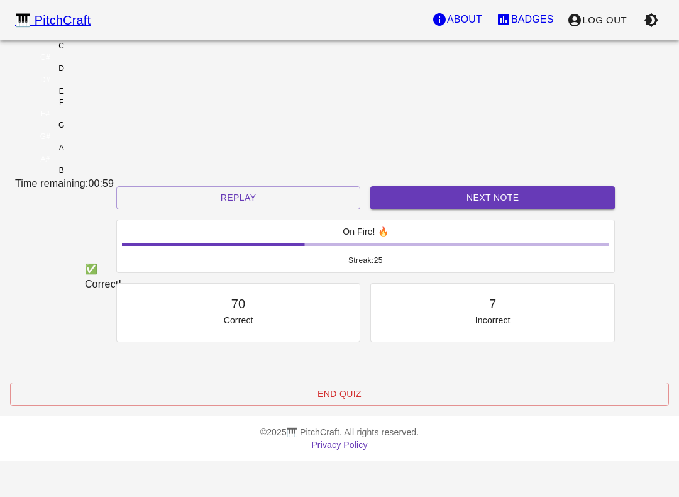
click at [396, 209] on button "Next Note" at bounding box center [493, 197] width 245 height 23
click at [108, 52] on div "C" at bounding box center [61, 45] width 92 height 11
click at [440, 209] on button "Next Note" at bounding box center [493, 197] width 245 height 23
click at [108, 97] on div "E" at bounding box center [61, 91] width 92 height 11
click at [412, 209] on button "Next Note" at bounding box center [493, 197] width 245 height 23
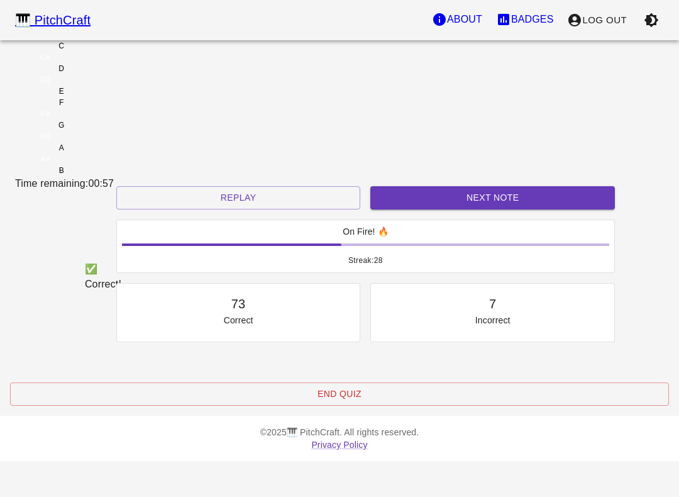
click at [108, 97] on div "E" at bounding box center [61, 91] width 92 height 11
click at [410, 209] on button "Next Note" at bounding box center [493, 197] width 245 height 23
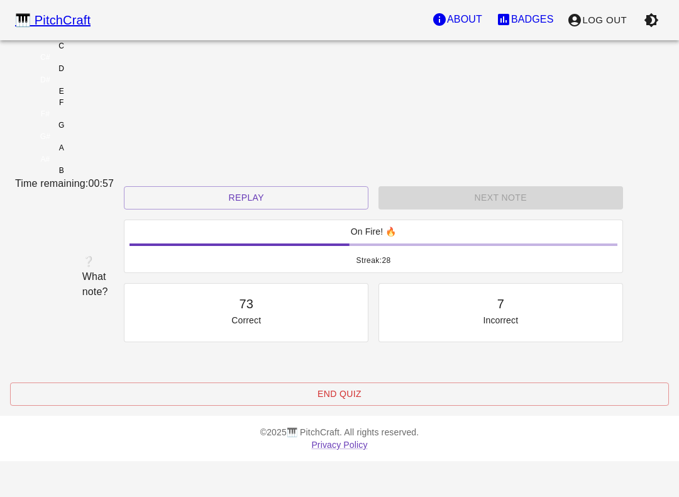
click at [108, 74] on div "D" at bounding box center [61, 68] width 92 height 11
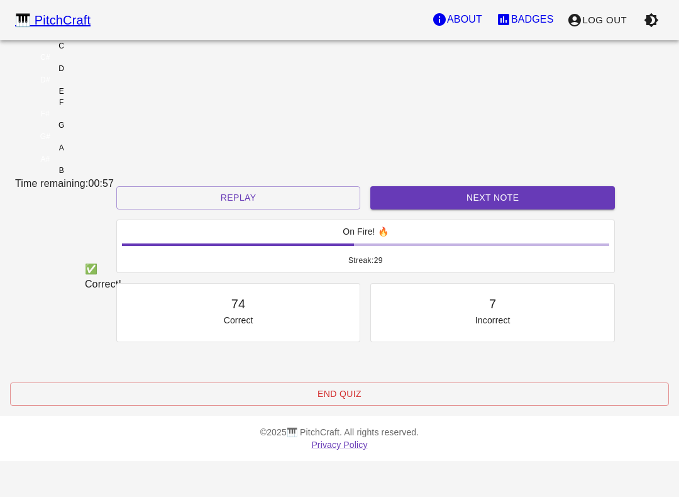
click at [425, 209] on button "Next Note" at bounding box center [493, 197] width 245 height 23
click at [108, 52] on div "C" at bounding box center [61, 45] width 92 height 11
click at [426, 209] on button "Next Note" at bounding box center [493, 197] width 245 height 23
click at [108, 52] on div "C" at bounding box center [61, 45] width 92 height 11
click at [393, 209] on button "Next Note" at bounding box center [493, 197] width 245 height 23
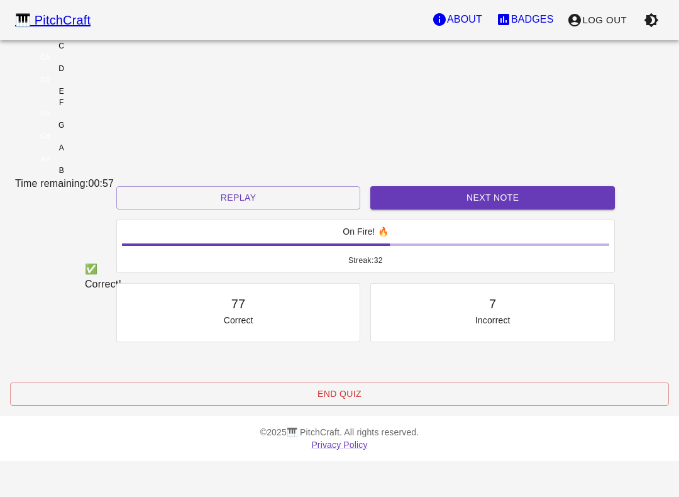
click at [108, 52] on div "C" at bounding box center [61, 45] width 92 height 11
click at [404, 209] on button "Next Note" at bounding box center [493, 197] width 245 height 23
click at [108, 97] on div "E" at bounding box center [61, 91] width 92 height 11
click at [433, 209] on button "Next Note" at bounding box center [493, 197] width 245 height 23
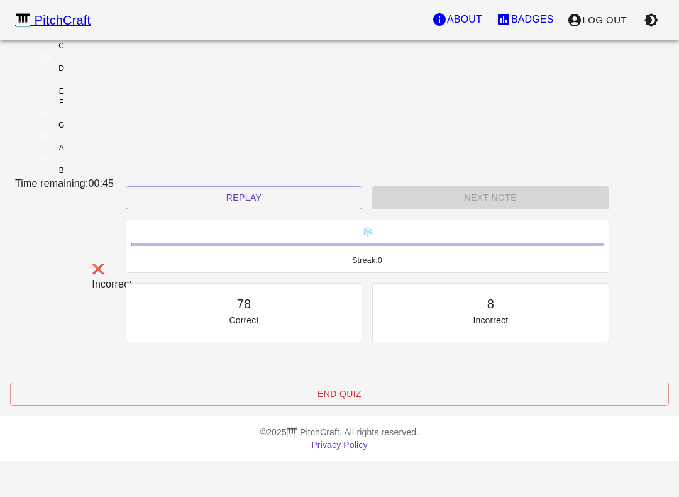
click at [64, 74] on div "D" at bounding box center [62, 68] width 6 height 11
click at [280, 209] on button "Replay" at bounding box center [244, 197] width 237 height 23
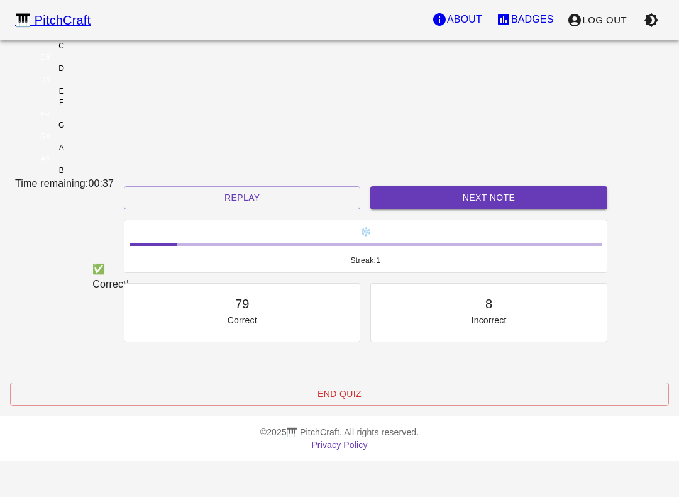
click at [108, 52] on div "C" at bounding box center [61, 45] width 92 height 11
click at [409, 209] on button "Next Note" at bounding box center [489, 197] width 237 height 23
click at [108, 74] on div "D" at bounding box center [61, 68] width 92 height 11
click at [431, 209] on button "Next Note" at bounding box center [489, 197] width 237 height 23
click at [108, 74] on div "D" at bounding box center [61, 68] width 92 height 11
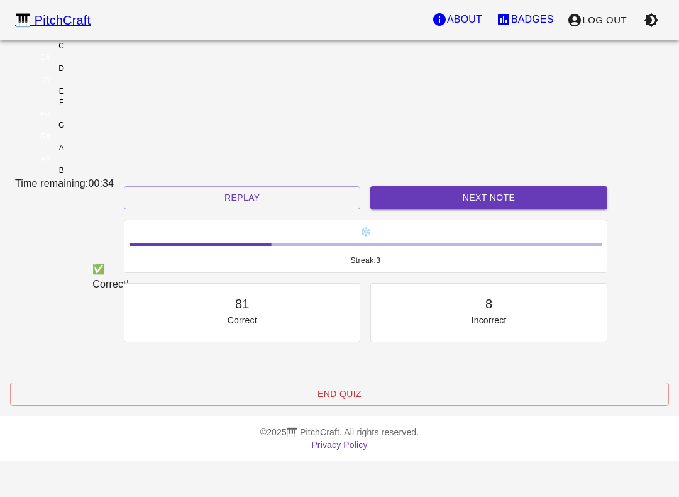
click at [398, 200] on div "✅ Correct! Replay Next Note ❄️ Streak: 3 81 Correct 8 Incorrect Placeholder for…" at bounding box center [339, 298] width 659 height 225
click at [108, 74] on div "D" at bounding box center [61, 68] width 92 height 11
click at [419, 203] on div "Next Note" at bounding box center [489, 197] width 247 height 33
click at [418, 203] on div "Next Note" at bounding box center [489, 197] width 247 height 33
click at [414, 209] on button "Next Note" at bounding box center [489, 197] width 237 height 23
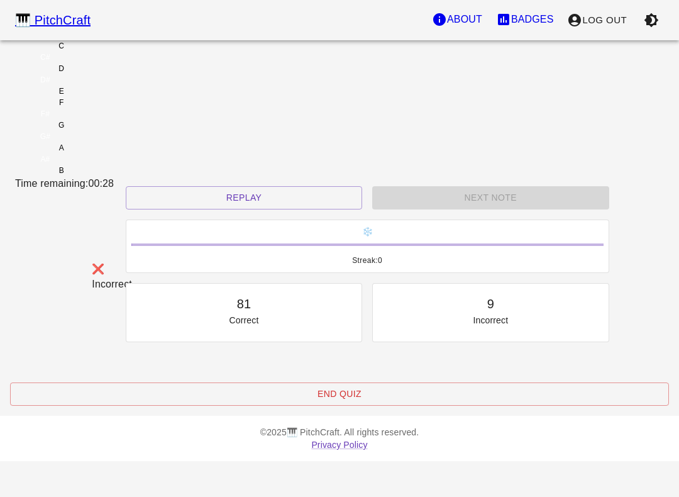
click at [108, 52] on div "C" at bounding box center [61, 45] width 92 height 11
click at [294, 209] on button "Replay" at bounding box center [244, 197] width 237 height 23
click at [108, 52] on div "C" at bounding box center [61, 45] width 92 height 11
click at [306, 209] on button "Replay" at bounding box center [244, 197] width 237 height 23
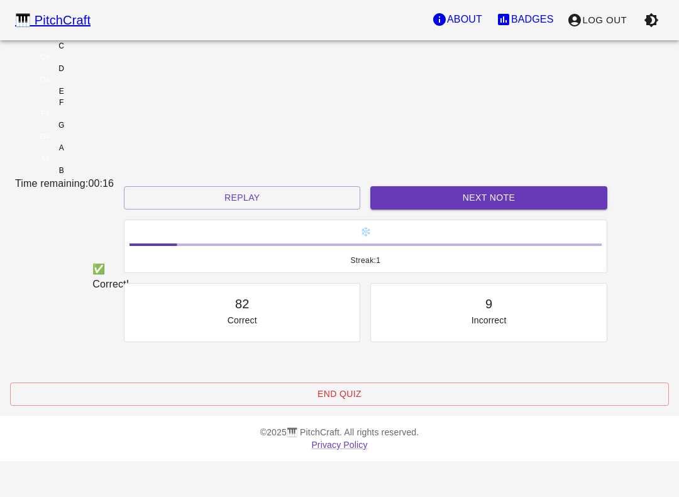
click at [108, 97] on div "E" at bounding box center [61, 91] width 92 height 11
click at [442, 209] on button "Next Note" at bounding box center [489, 197] width 237 height 23
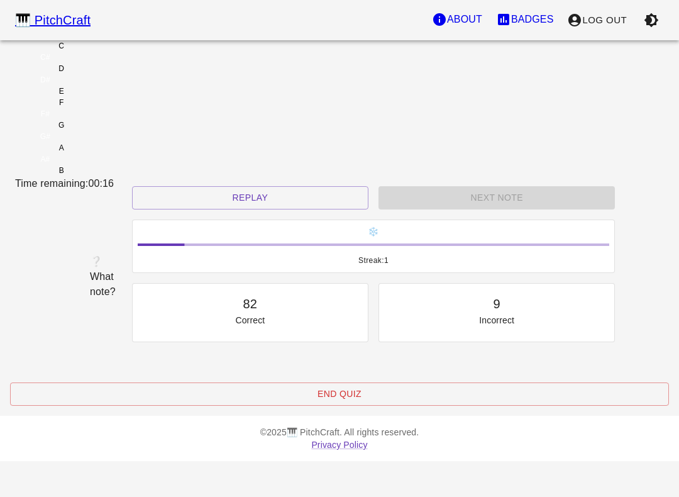
click at [108, 52] on div "C" at bounding box center [61, 45] width 92 height 11
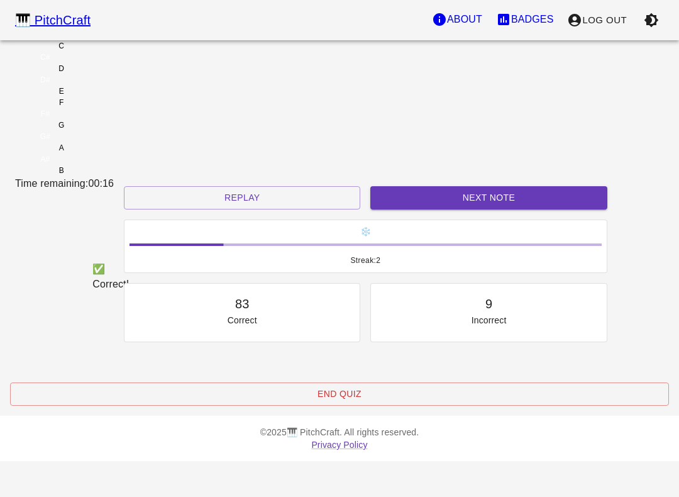
click at [429, 209] on button "Next Note" at bounding box center [489, 197] width 237 height 23
click at [108, 74] on div "D" at bounding box center [61, 68] width 92 height 11
click at [427, 207] on button "Next Note" at bounding box center [489, 197] width 237 height 23
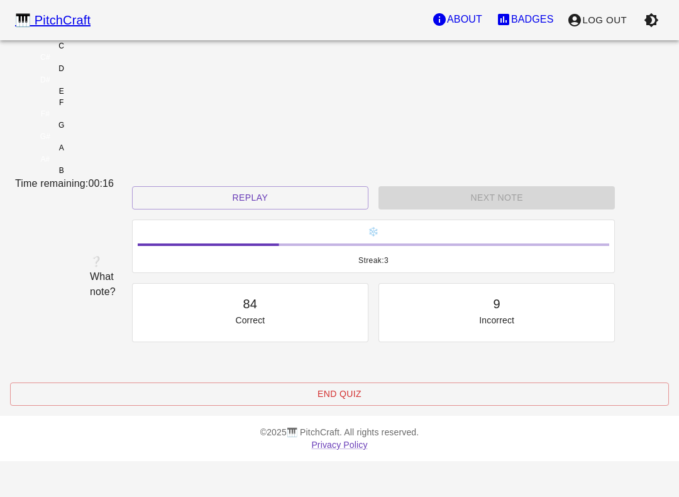
click at [108, 74] on div "D" at bounding box center [61, 68] width 92 height 11
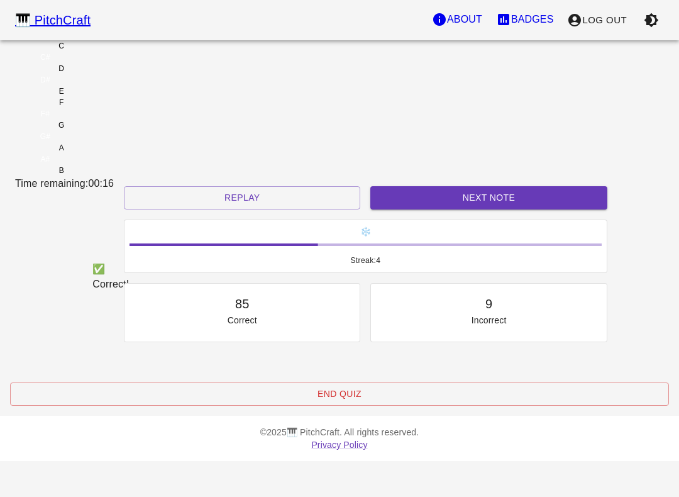
click at [417, 209] on button "Next Note" at bounding box center [489, 197] width 237 height 23
click at [108, 74] on div "D" at bounding box center [61, 68] width 92 height 11
click at [407, 209] on button "Next Note" at bounding box center [489, 197] width 237 height 23
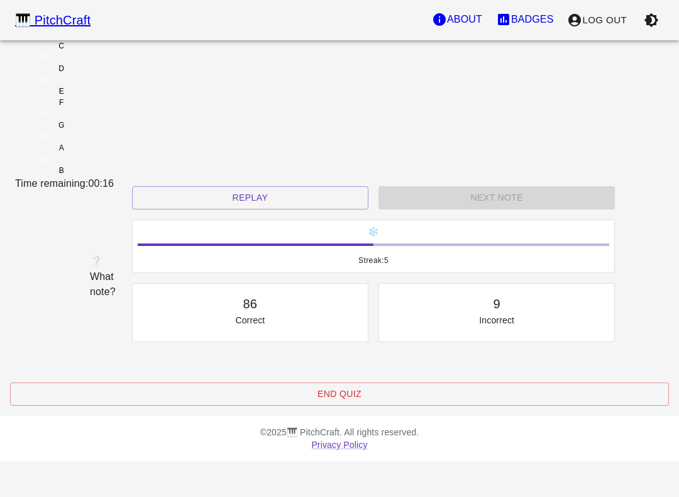
click at [108, 97] on div "E" at bounding box center [61, 91] width 92 height 11
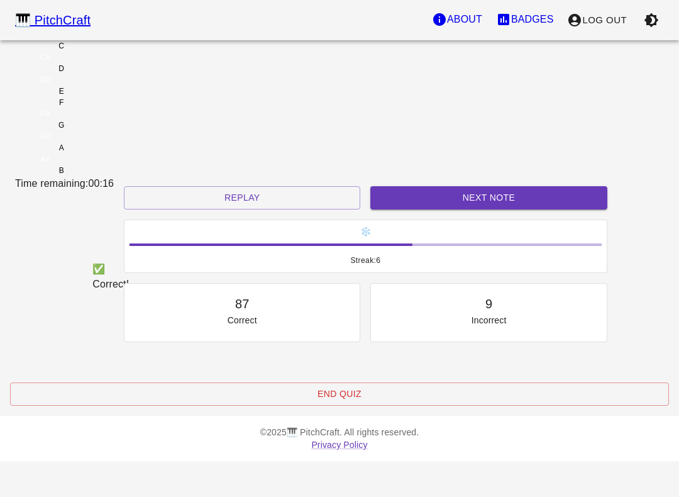
click at [430, 209] on button "Next Note" at bounding box center [489, 197] width 237 height 23
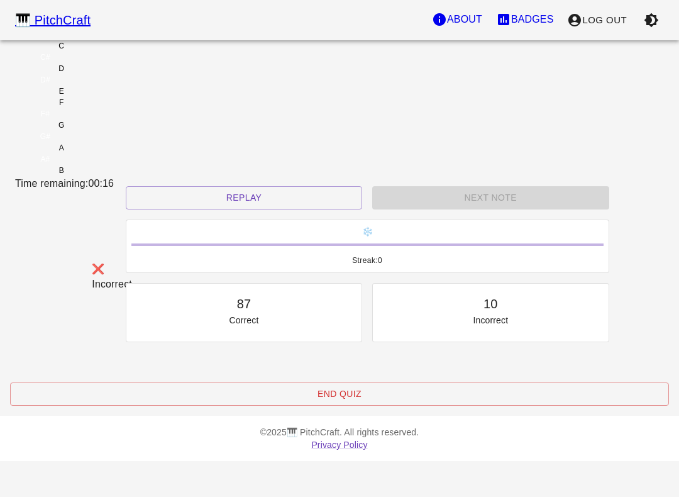
click at [108, 74] on div "D" at bounding box center [61, 68] width 92 height 11
